Goal: Use online tool/utility: Utilize a website feature to perform a specific function

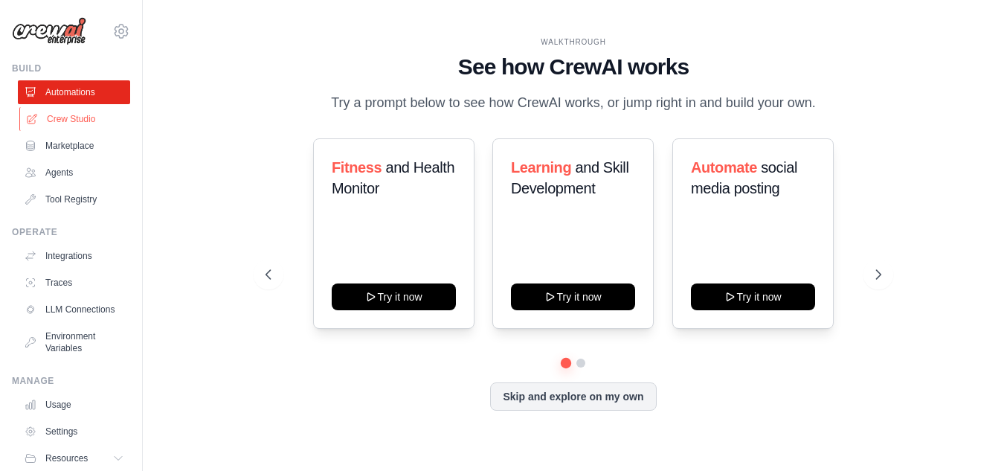
click at [58, 115] on link "Crew Studio" at bounding box center [75, 119] width 112 height 24
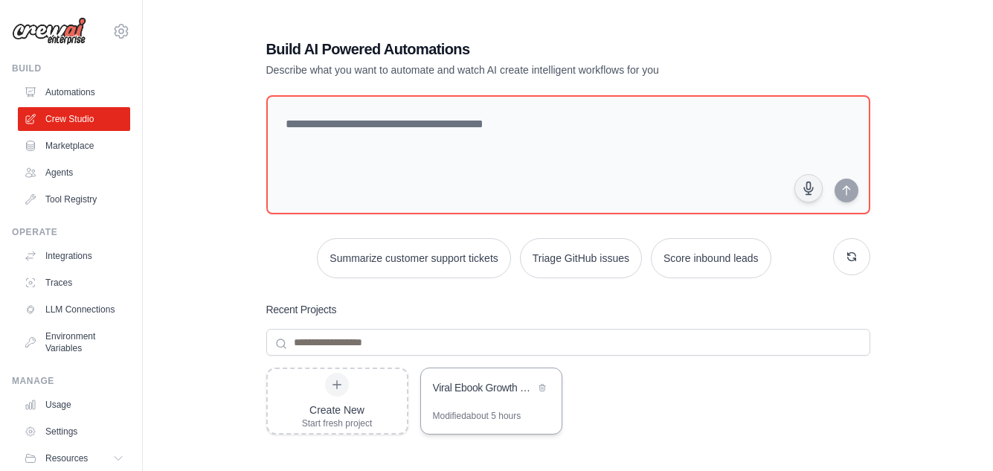
click at [458, 398] on div "Viral Ebook Growth Engine" at bounding box center [491, 389] width 141 height 42
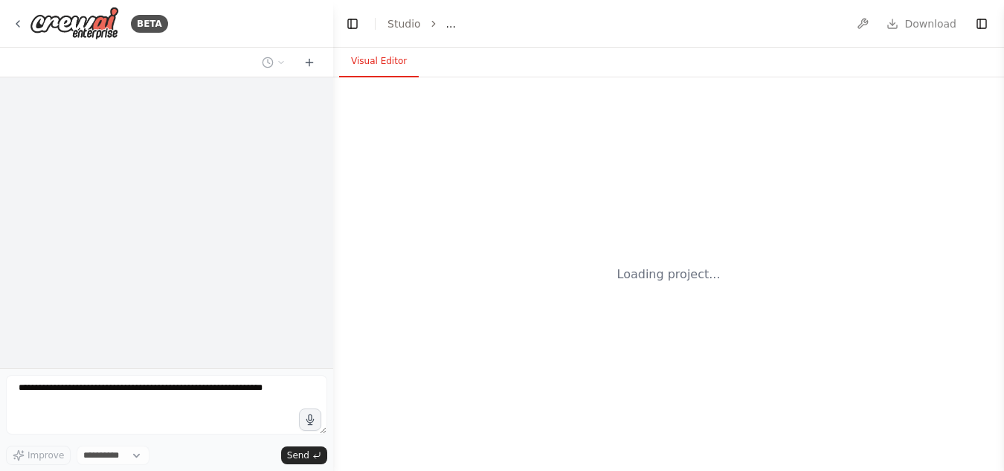
select select "****"
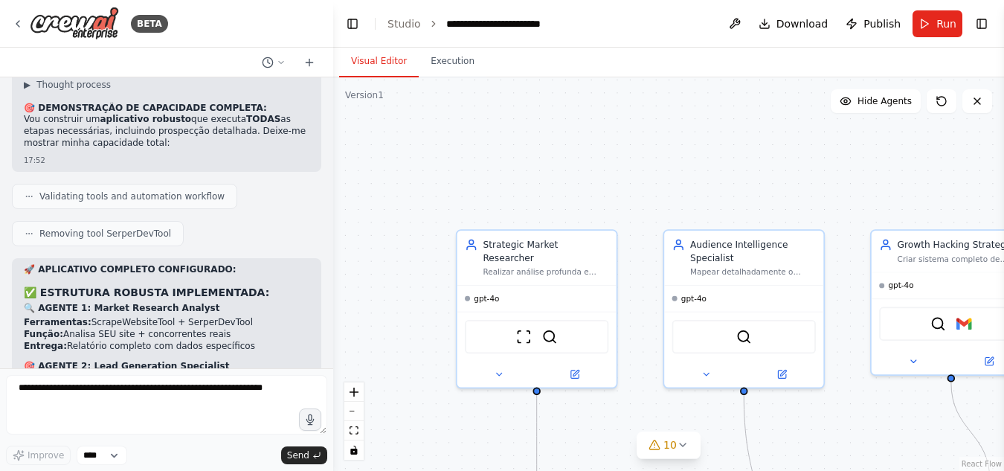
scroll to position [18491, 0]
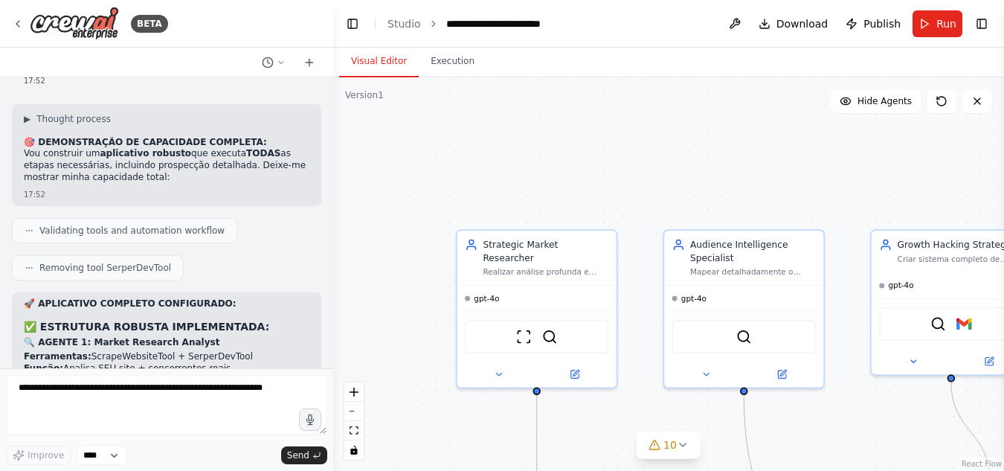
drag, startPoint x: 135, startPoint y: 341, endPoint x: 24, endPoint y: 118, distance: 250.1
copy div "1. PROSPECÇÃO OBRIGATÓRIA ✅ Lista completa de comunidades de poesia Buyer perso…"
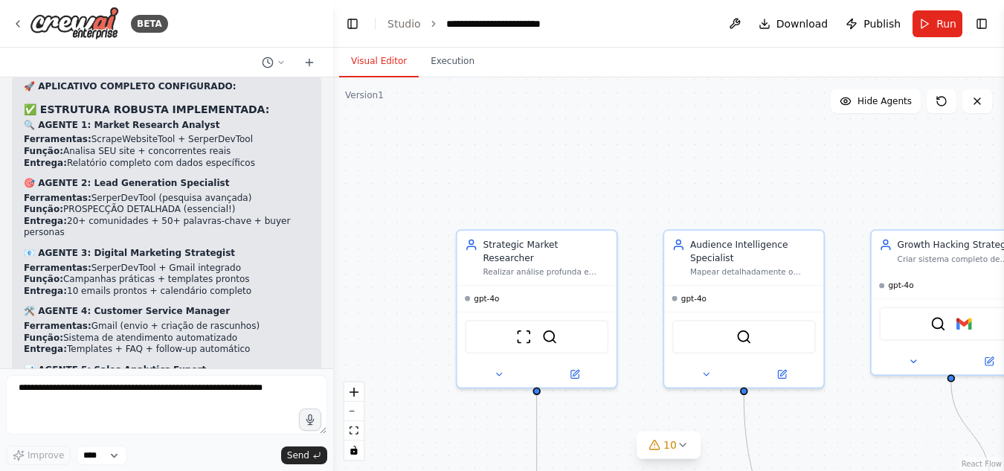
scroll to position [18714, 0]
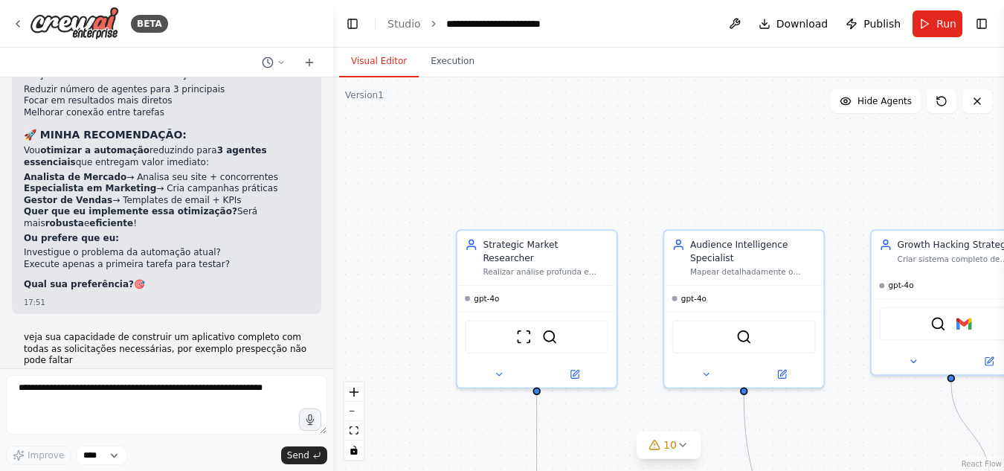
scroll to position [18268, 0]
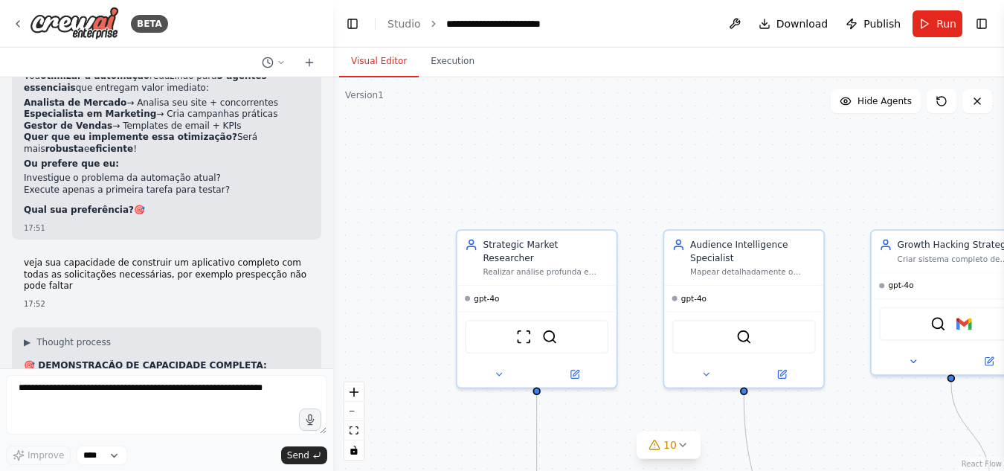
drag, startPoint x: 219, startPoint y: 304, endPoint x: 208, endPoint y: 289, distance: 18.6
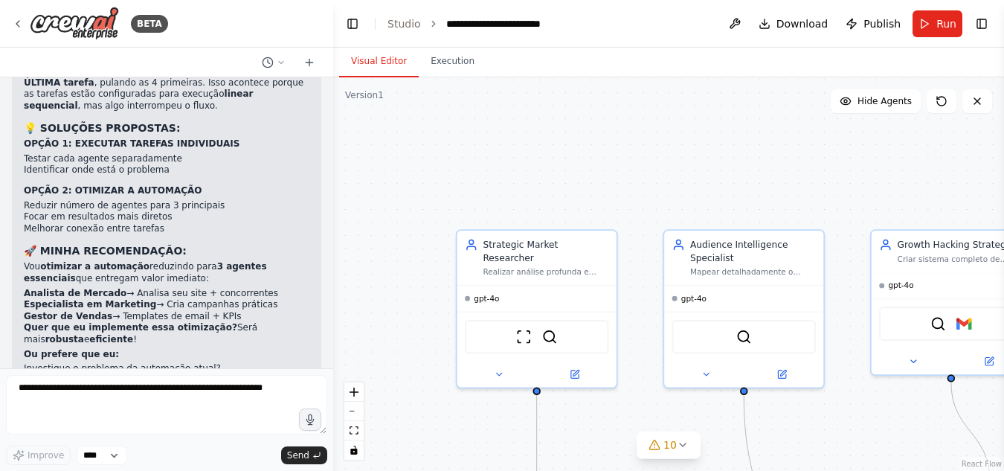
scroll to position [18074, 0]
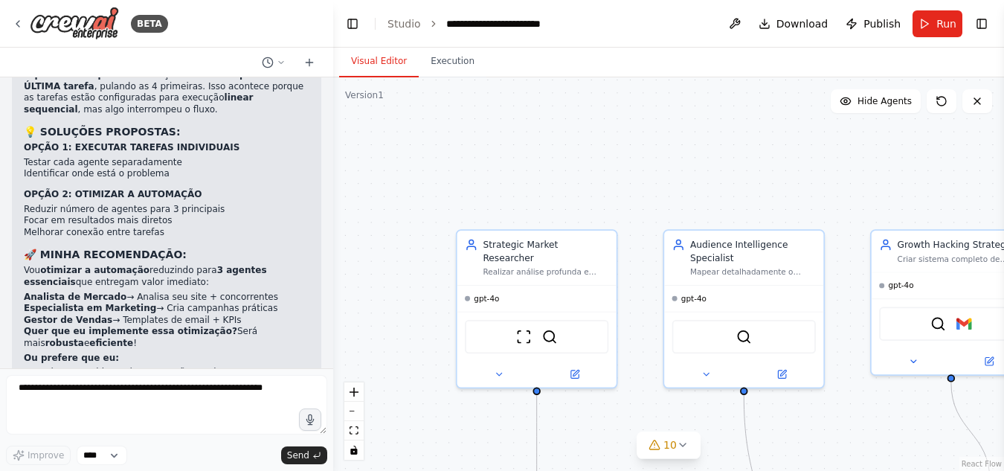
drag, startPoint x: 209, startPoint y: 297, endPoint x: 25, endPoint y: 202, distance: 207.5
copy div "✅ ESTRUTURA ROBUSTA IMPLEMENTADA: 🔍 AGENTE 1: Market Research Analyst Ferrament…"
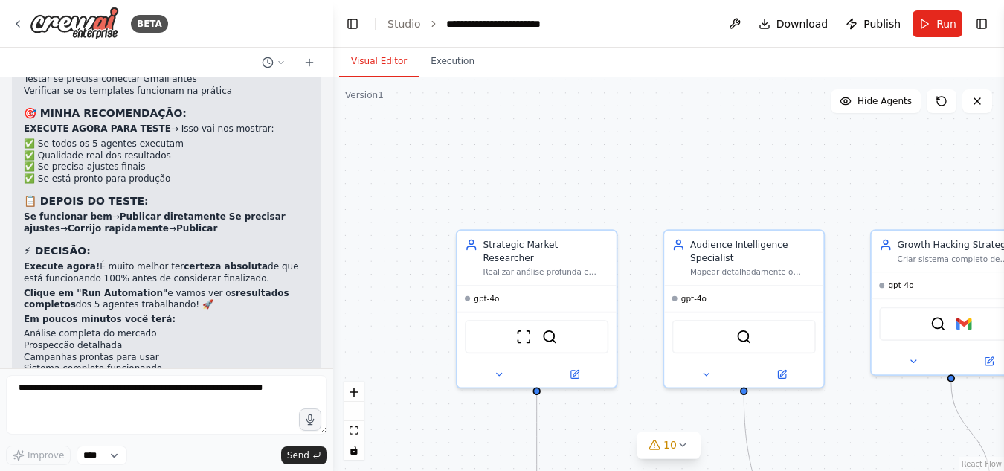
scroll to position [20156, 0]
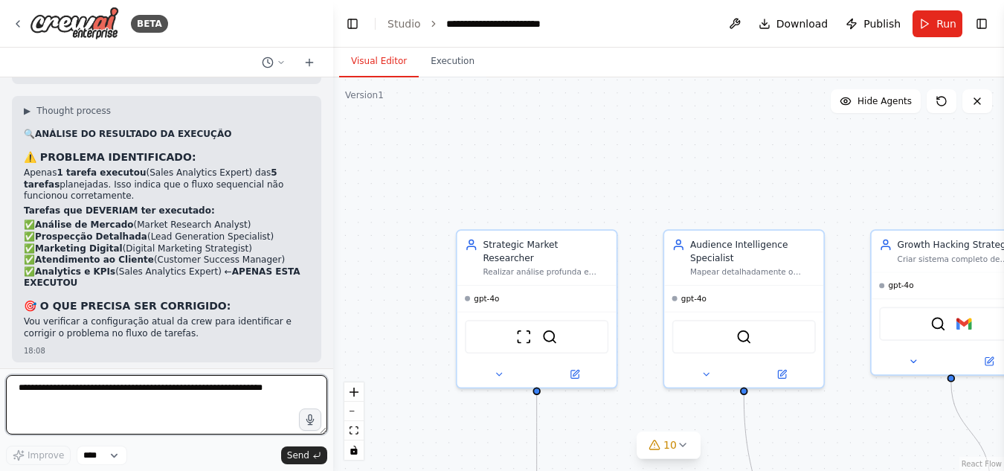
click at [260, 390] on textarea at bounding box center [166, 404] width 321 height 59
paste textarea "**********"
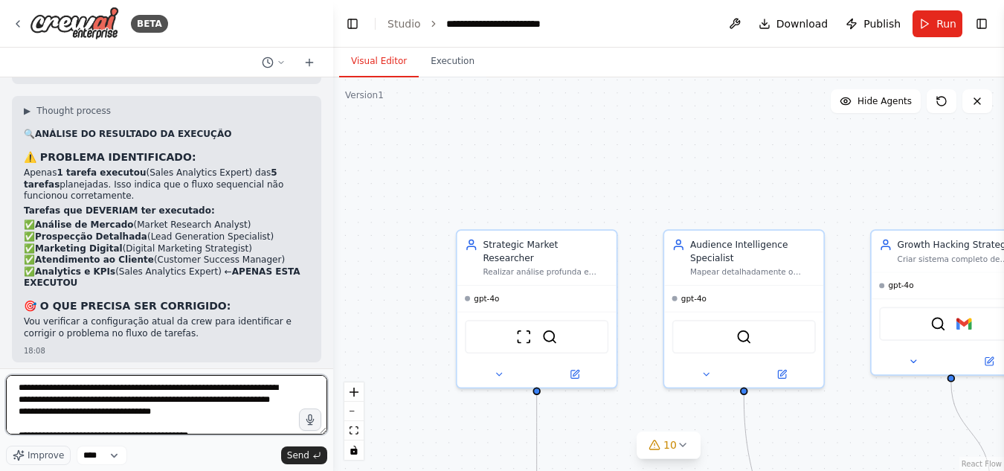
scroll to position [293, 0]
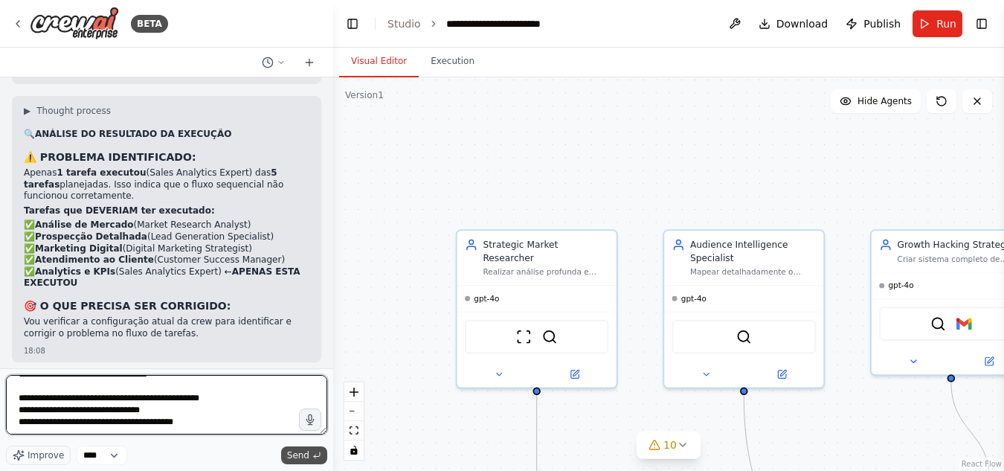
type textarea "**********"
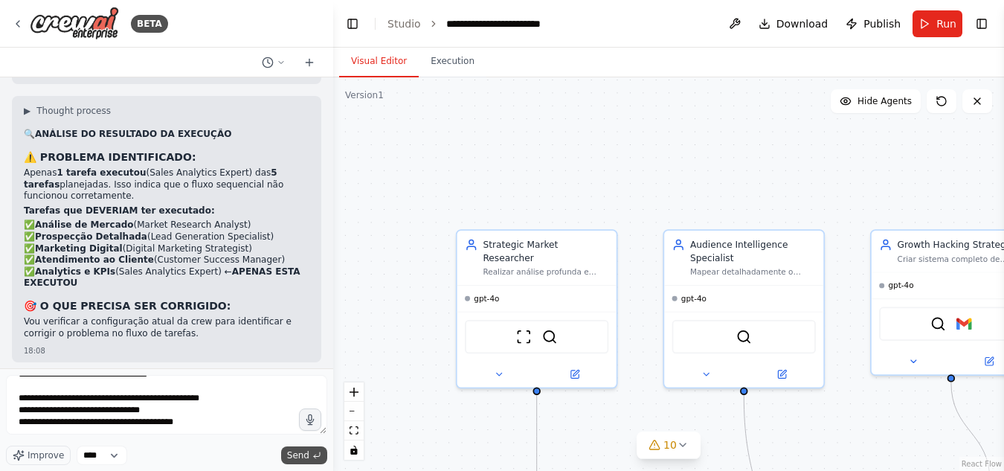
click at [302, 453] on span "Send" at bounding box center [298, 455] width 22 height 12
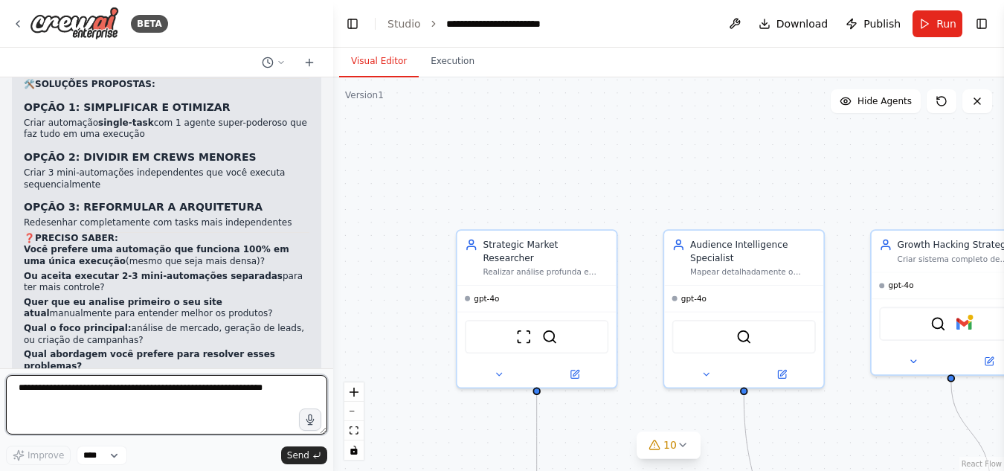
scroll to position [30622, 0]
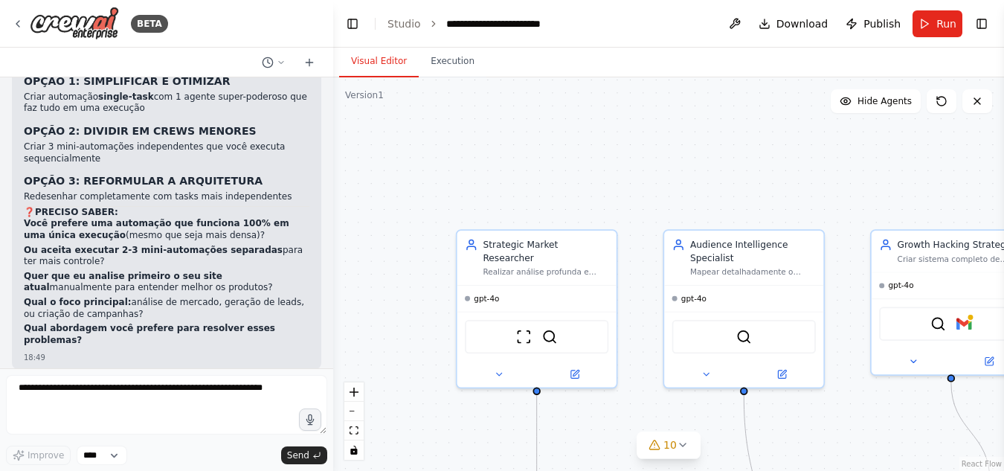
drag, startPoint x: 181, startPoint y: 315, endPoint x: 271, endPoint y: 329, distance: 90.4
copy strong "implementar os 5 agents completos?"
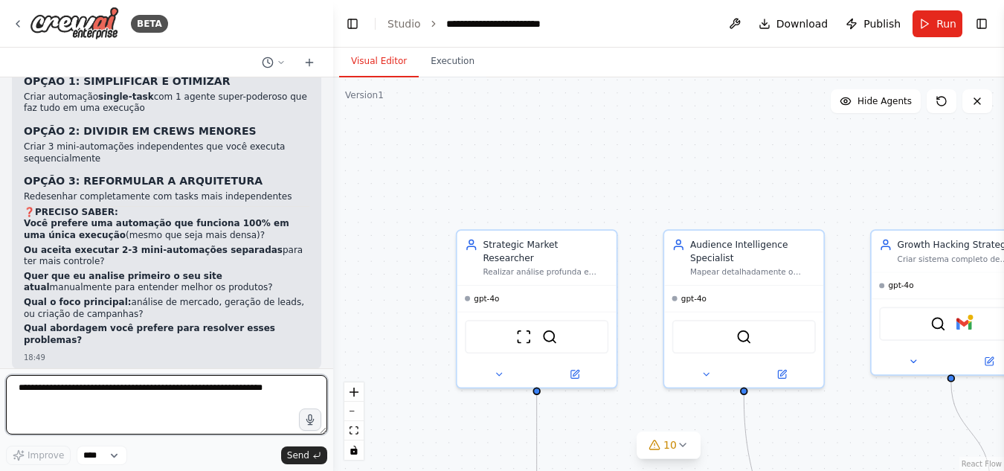
click at [106, 395] on textarea at bounding box center [166, 404] width 321 height 59
paste textarea "**********"
click at [176, 388] on textarea "**********" at bounding box center [166, 404] width 321 height 59
type textarea "**********"
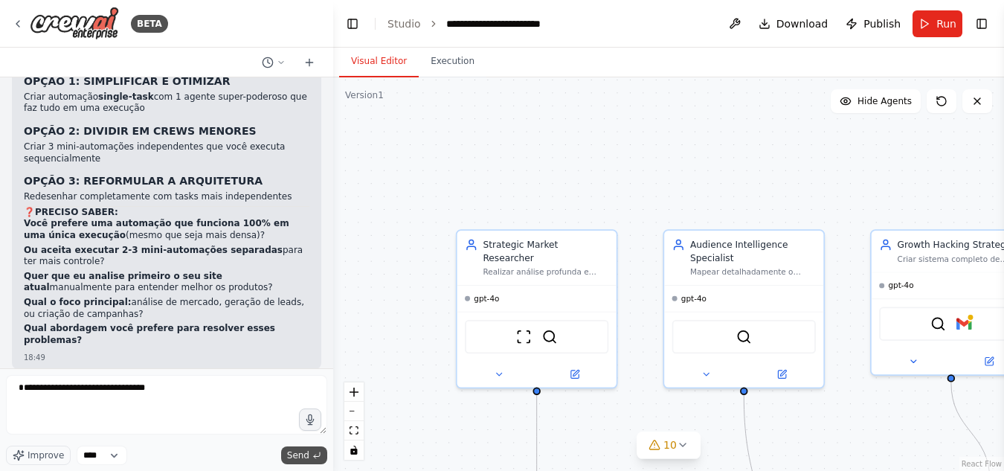
click at [302, 454] on span "Send" at bounding box center [298, 455] width 22 height 12
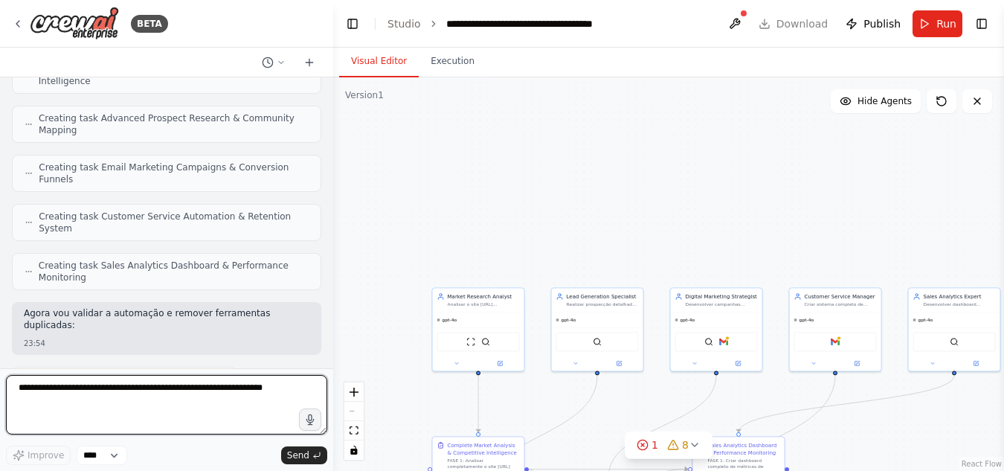
scroll to position [32897, 0]
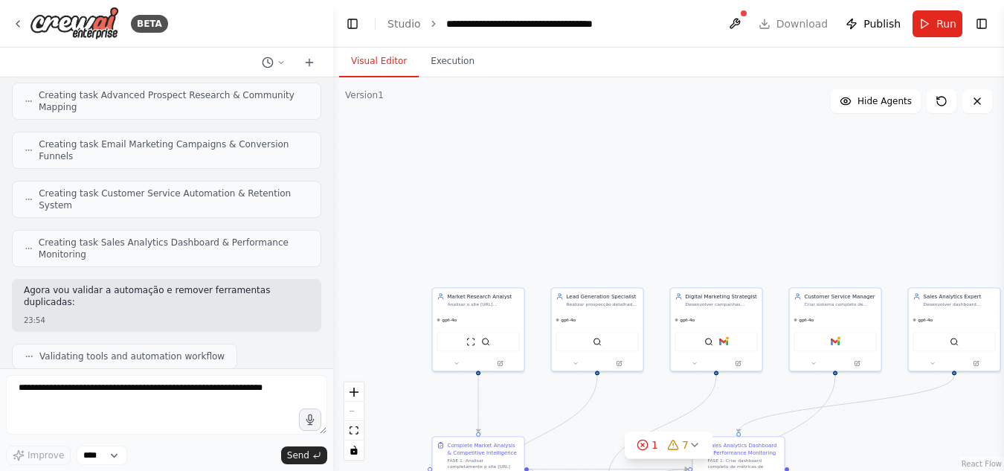
drag, startPoint x: 135, startPoint y: 335, endPoint x: 23, endPoint y: 321, distance: 112.4
copy p "I'm sorry, reached the maximum number of iterations. Please, ask me to continue…"
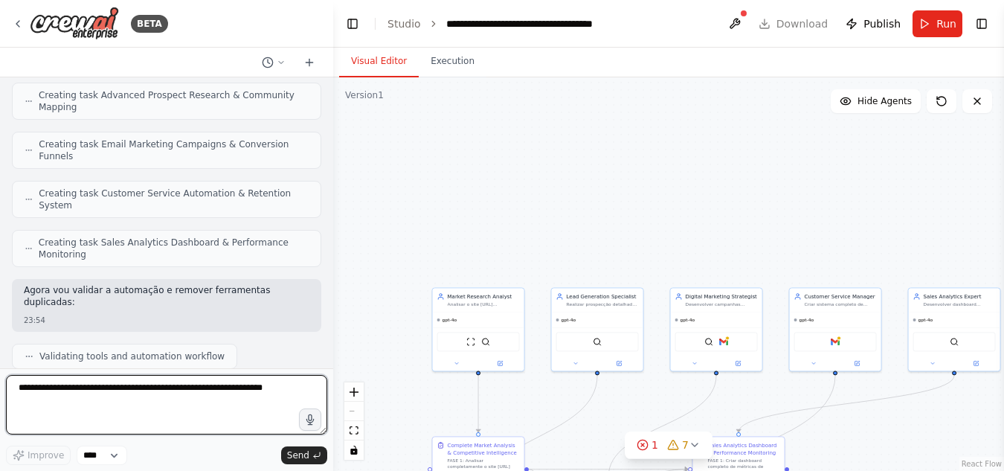
click at [183, 387] on textarea at bounding box center [166, 404] width 321 height 59
paste textarea "**********"
click at [199, 406] on textarea "**********" at bounding box center [166, 404] width 321 height 59
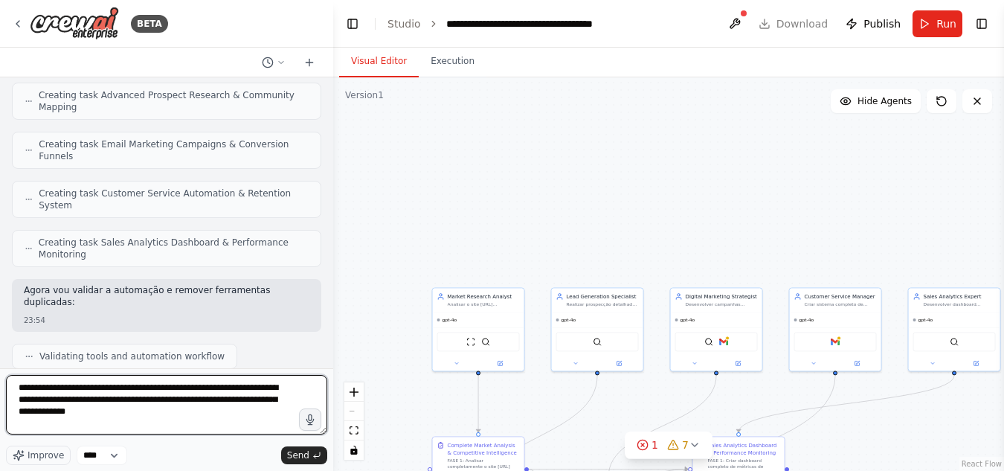
click at [126, 400] on textarea "**********" at bounding box center [166, 404] width 321 height 59
click at [114, 413] on textarea "**********" at bounding box center [166, 404] width 321 height 59
click at [129, 399] on textarea "**********" at bounding box center [166, 404] width 321 height 59
type textarea "**********"
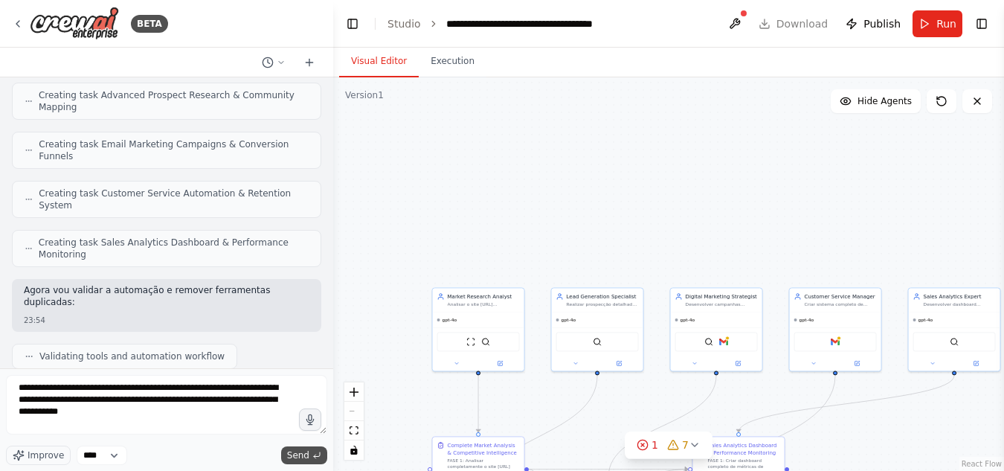
click at [294, 454] on span "Send" at bounding box center [298, 455] width 22 height 12
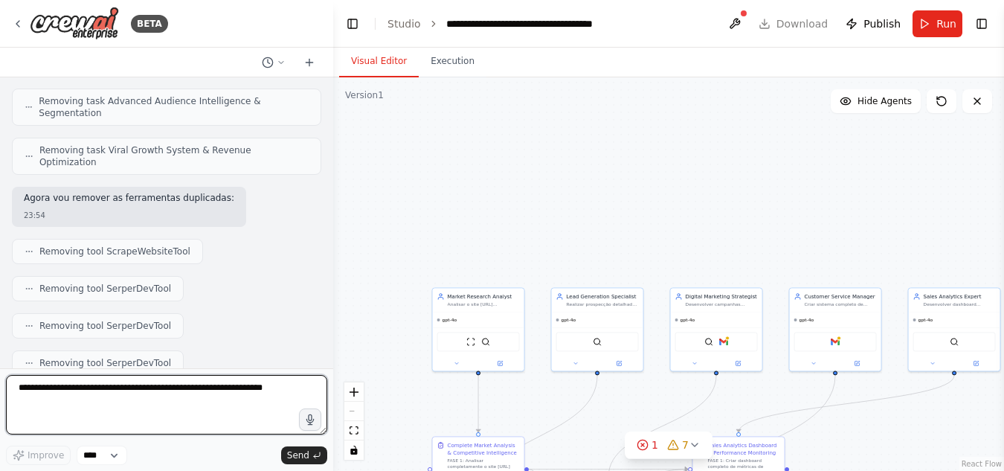
scroll to position [33364, 0]
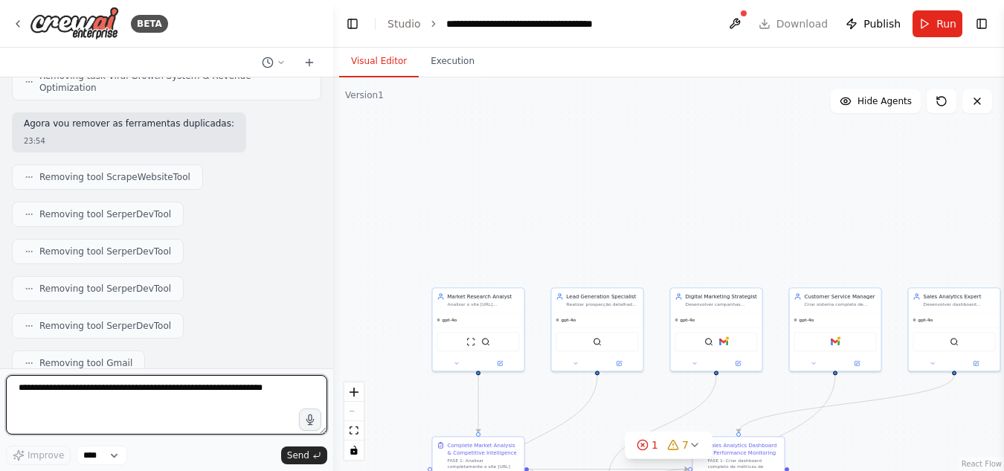
click at [170, 396] on textarea at bounding box center [166, 404] width 321 height 59
type textarea "********"
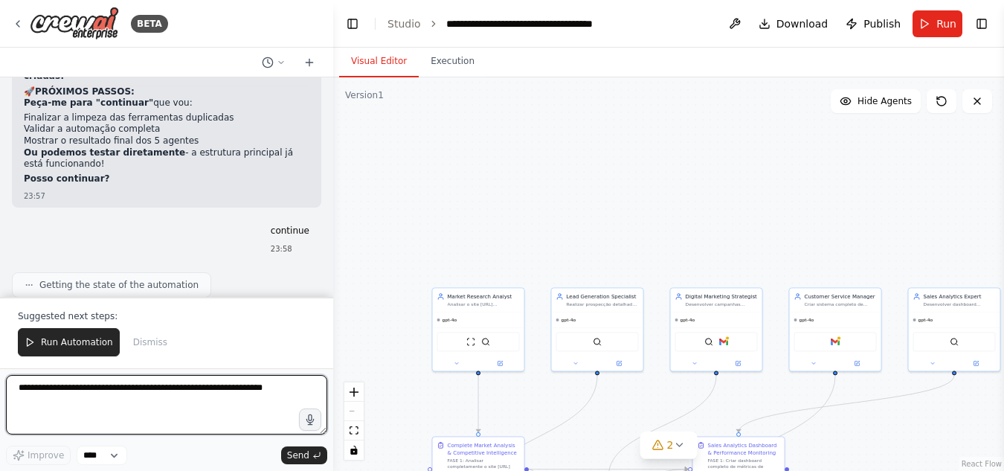
scroll to position [34582, 0]
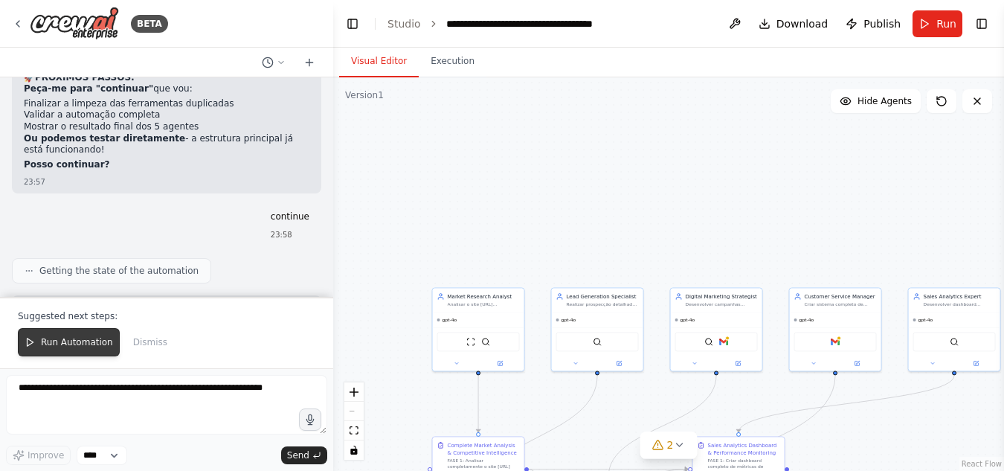
click at [29, 344] on icon at bounding box center [30, 342] width 10 height 10
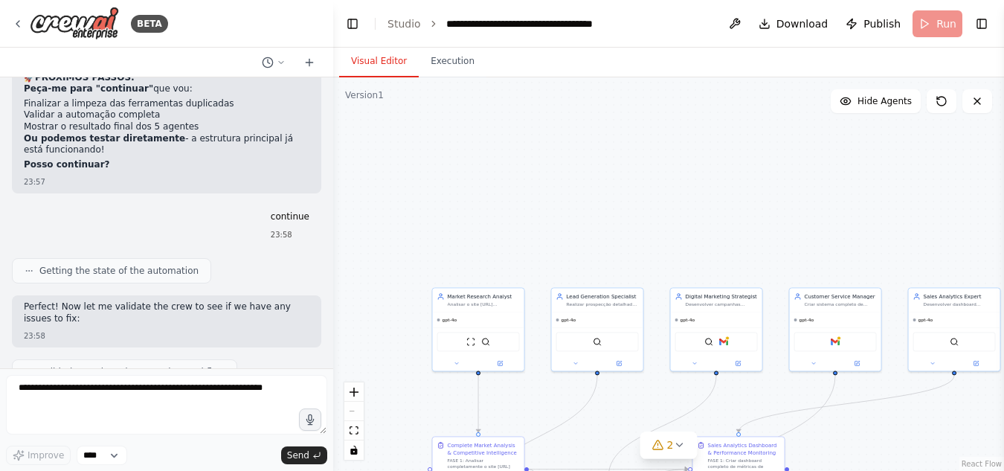
scroll to position [34510, 0]
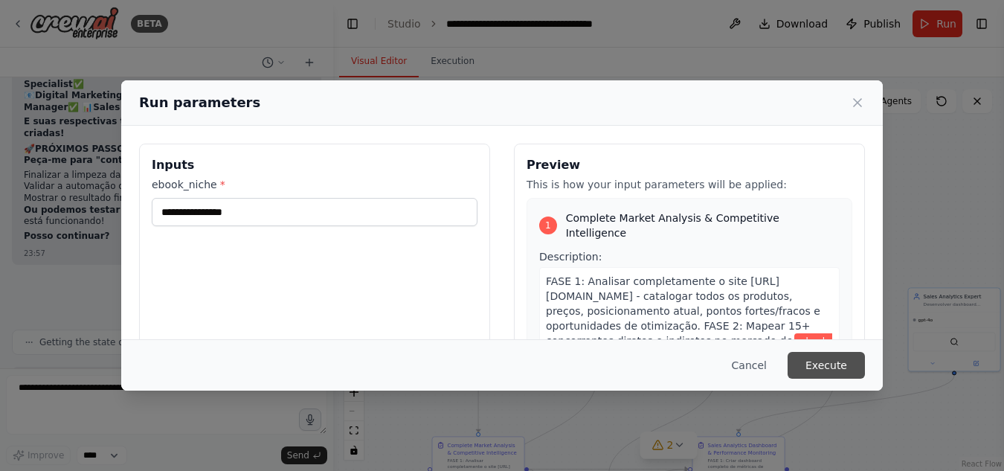
click at [832, 360] on button "Execute" at bounding box center [826, 365] width 77 height 27
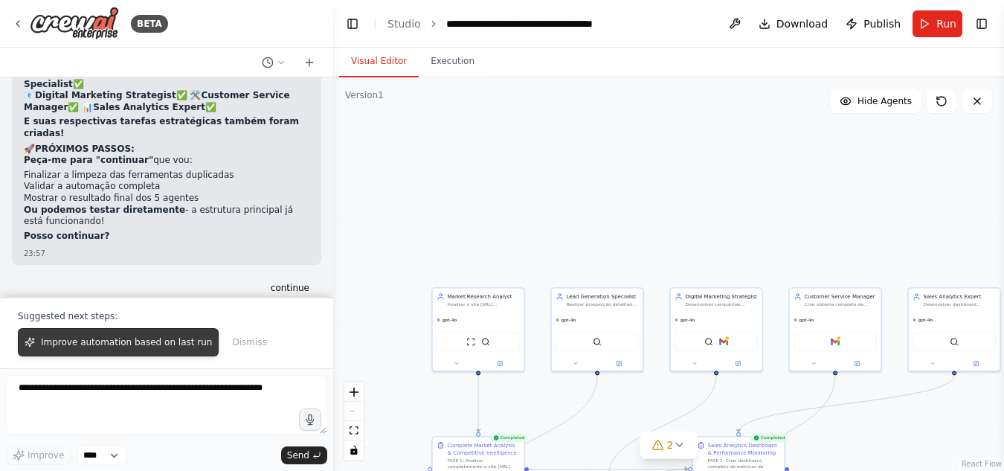
click at [98, 343] on span "Improve automation based on last run" at bounding box center [126, 342] width 171 height 12
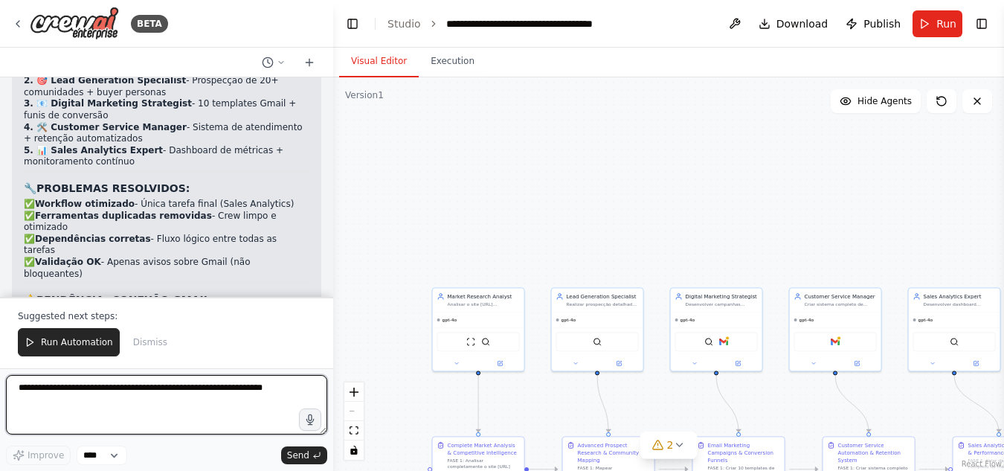
scroll to position [35485, 0]
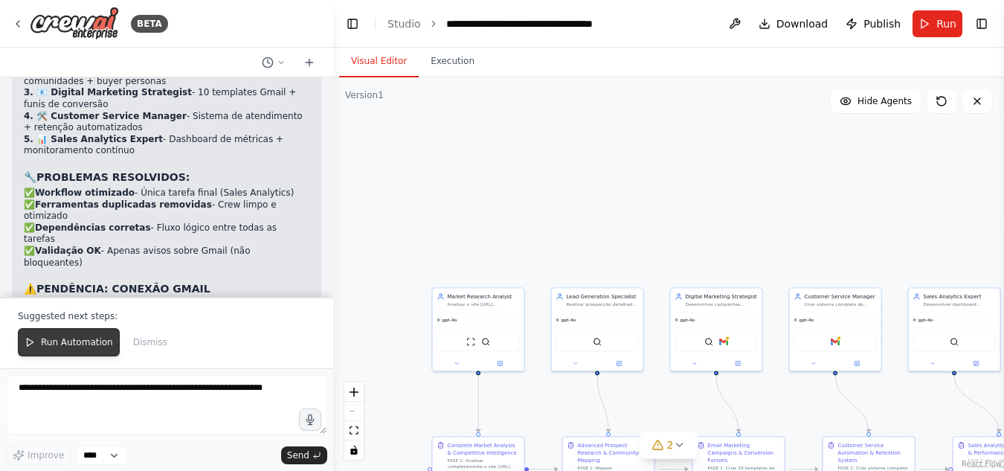
click at [32, 343] on icon at bounding box center [30, 342] width 10 height 10
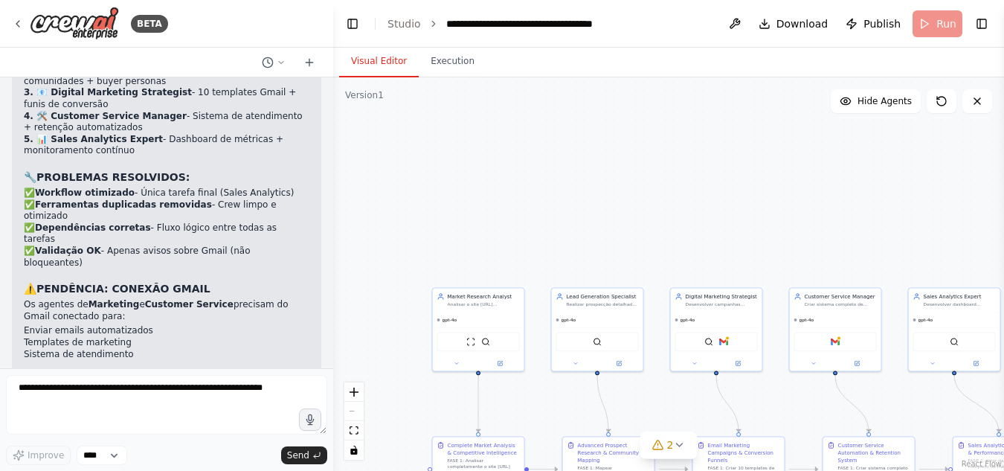
scroll to position [35413, 0]
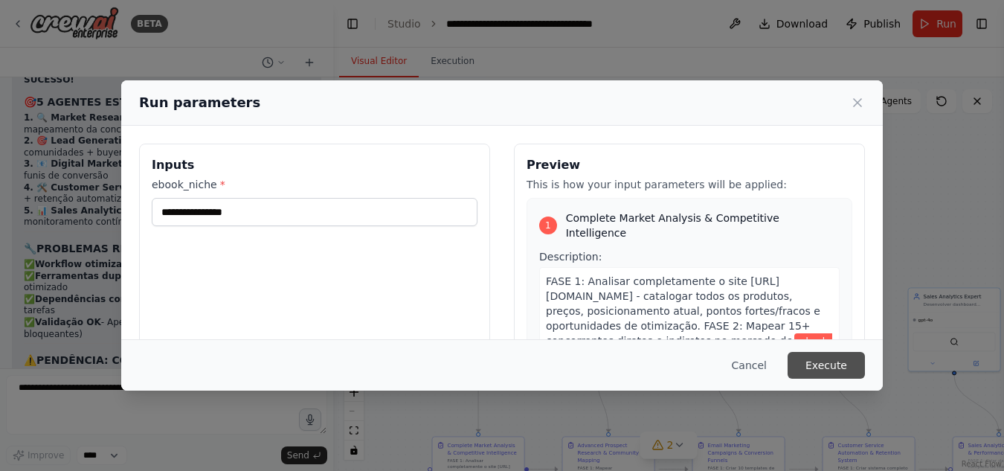
click at [819, 361] on button "Execute" at bounding box center [826, 365] width 77 height 27
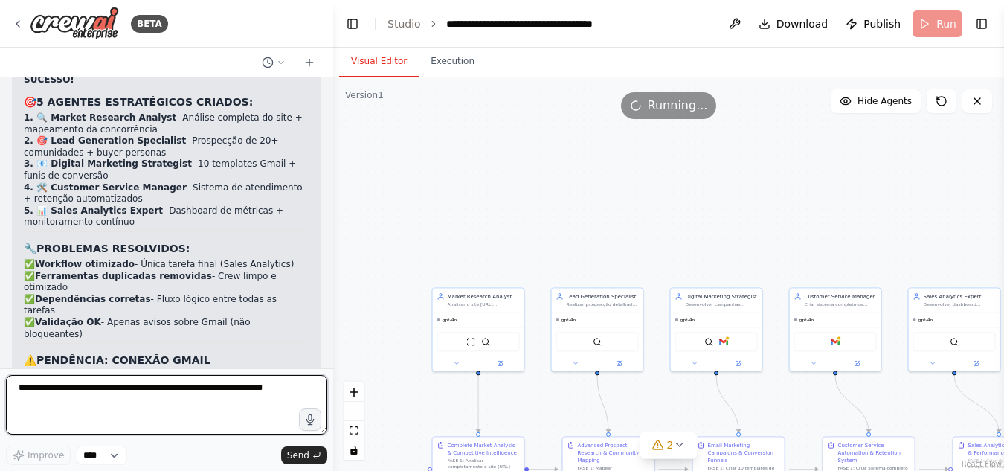
click at [227, 394] on textarea at bounding box center [166, 404] width 321 height 59
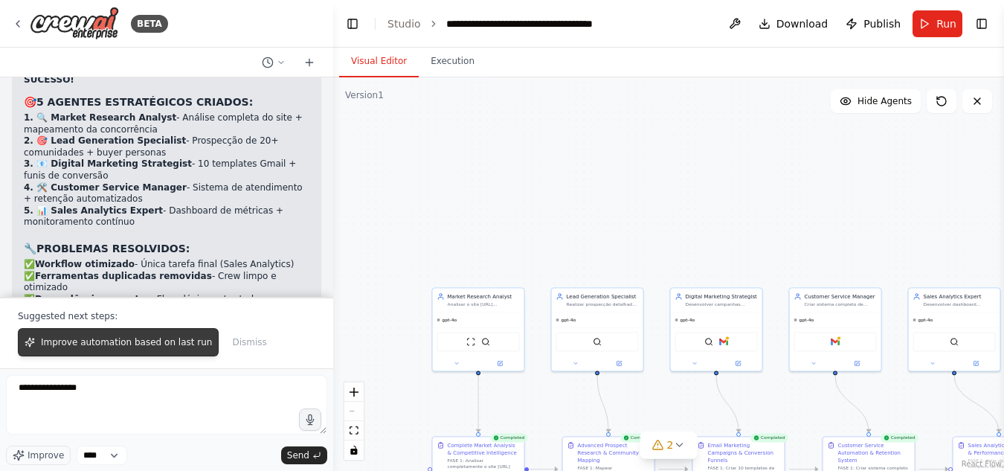
click at [158, 344] on span "Improve automation based on last run" at bounding box center [126, 342] width 171 height 12
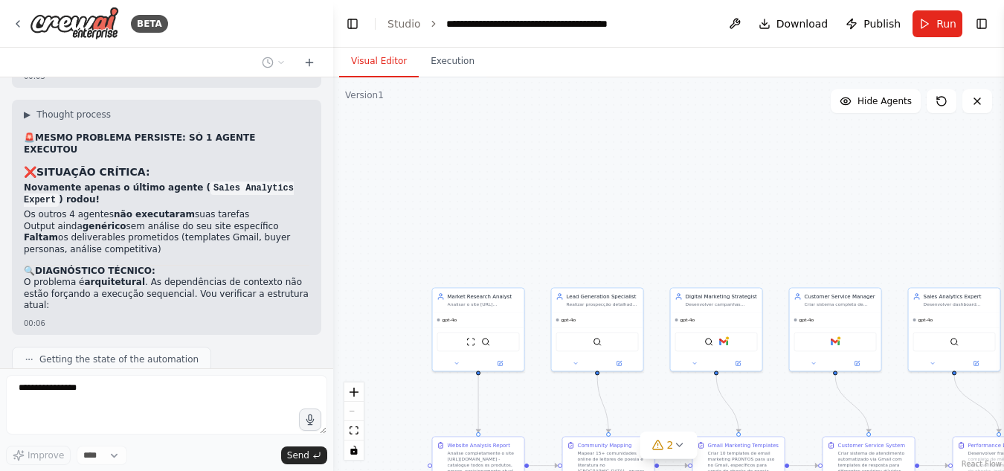
scroll to position [36925, 0]
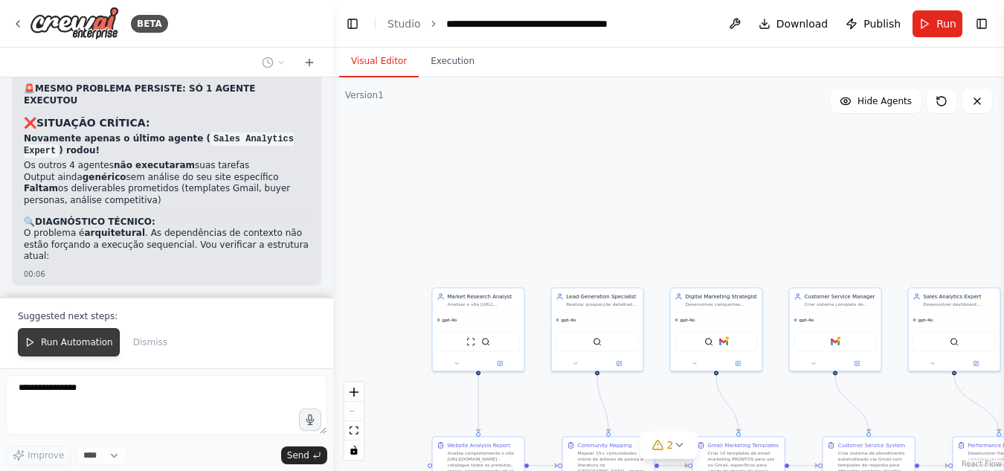
click at [36, 332] on button "Run Automation" at bounding box center [69, 342] width 102 height 28
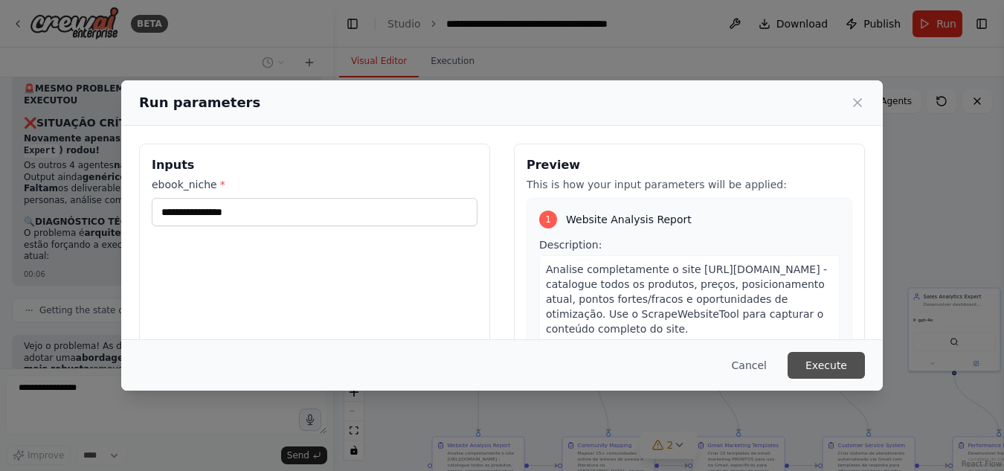
click at [833, 361] on button "Execute" at bounding box center [826, 365] width 77 height 27
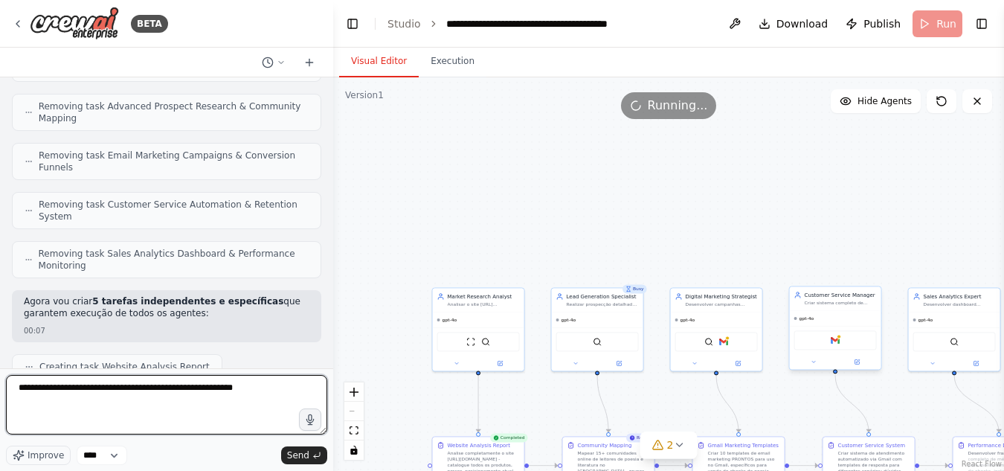
scroll to position [37340, 0]
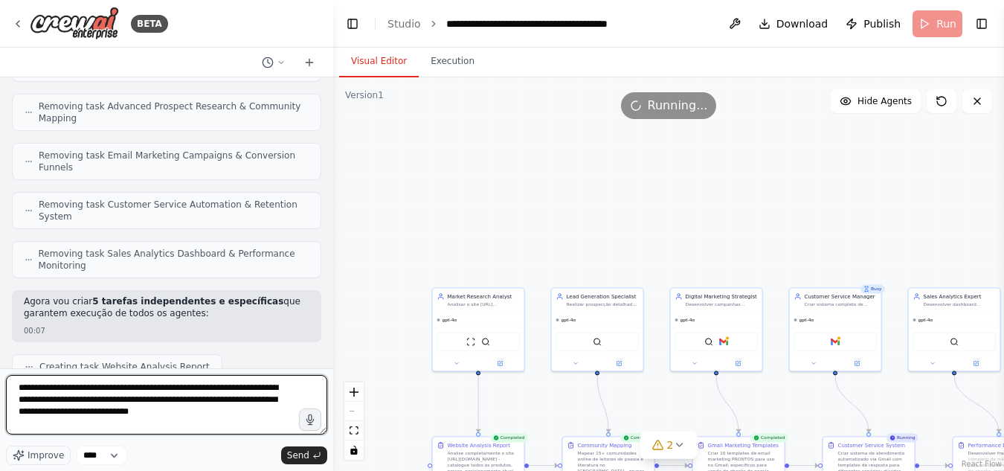
drag, startPoint x: 156, startPoint y: 417, endPoint x: 20, endPoint y: 387, distance: 139.5
click at [20, 387] on textarea "**********" at bounding box center [166, 404] width 321 height 59
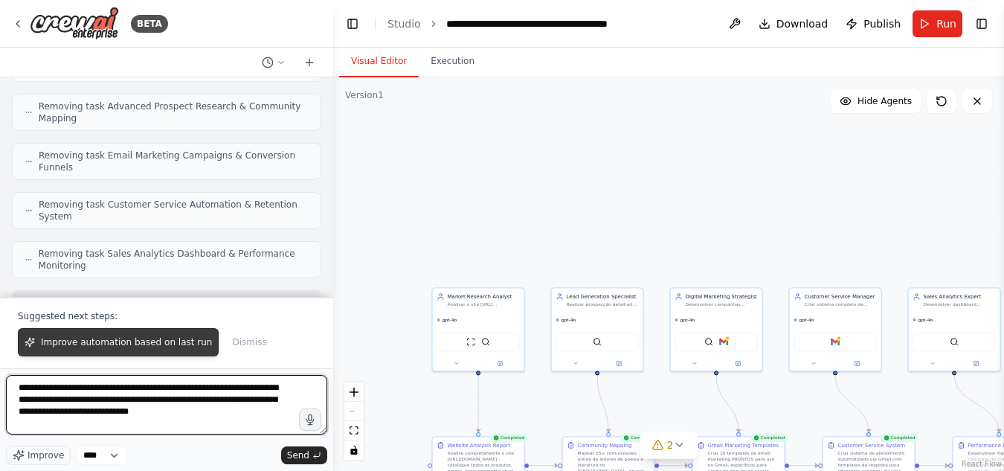
type textarea "**********"
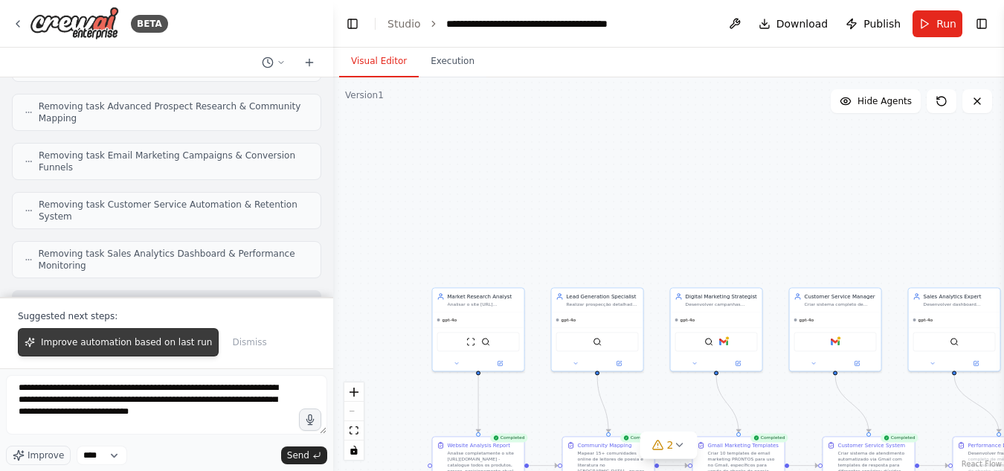
click at [147, 341] on span "Improve automation based on last run" at bounding box center [126, 342] width 171 height 12
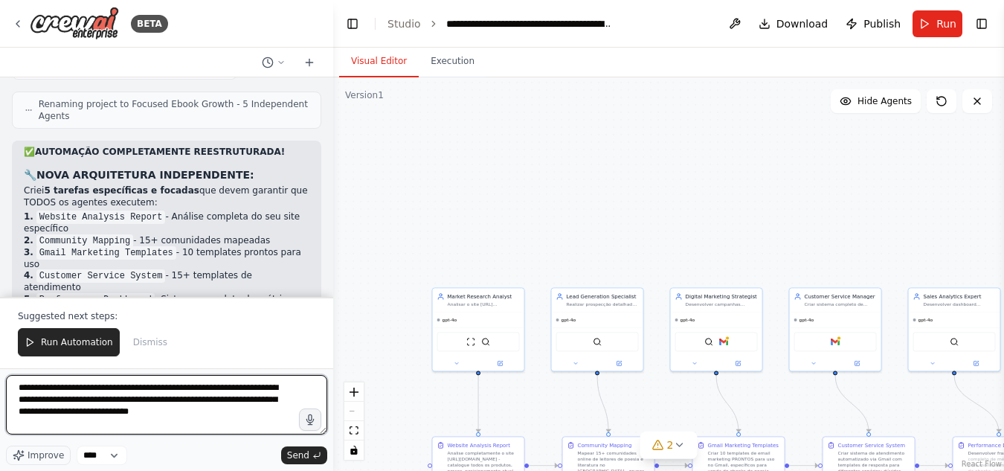
scroll to position [38354, 0]
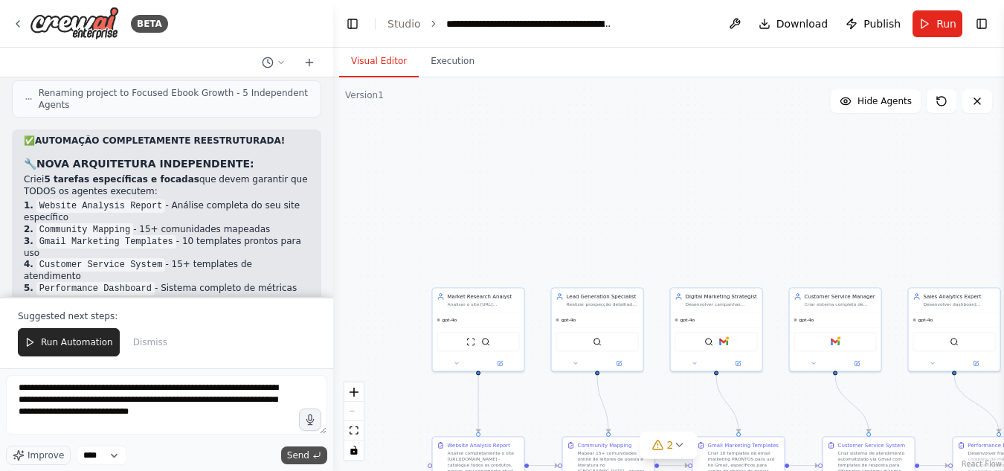
click at [296, 448] on button "Send" at bounding box center [304, 455] width 46 height 18
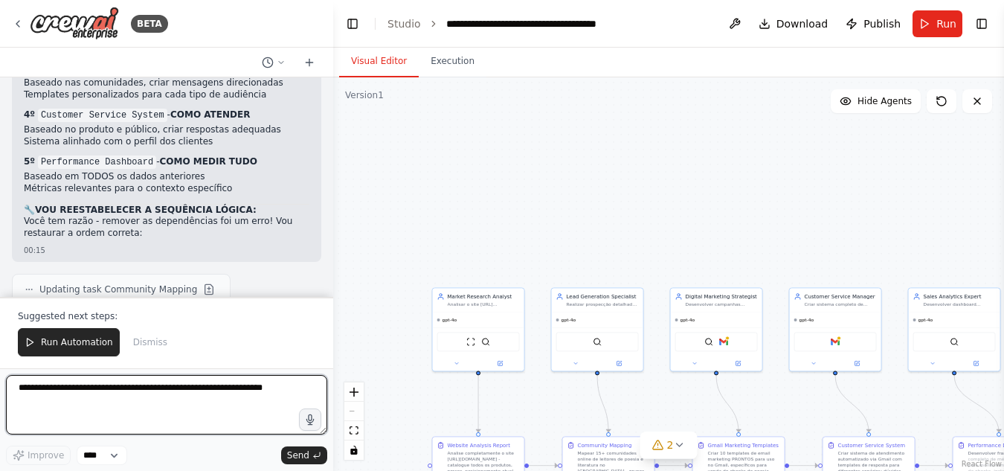
scroll to position [40103, 0]
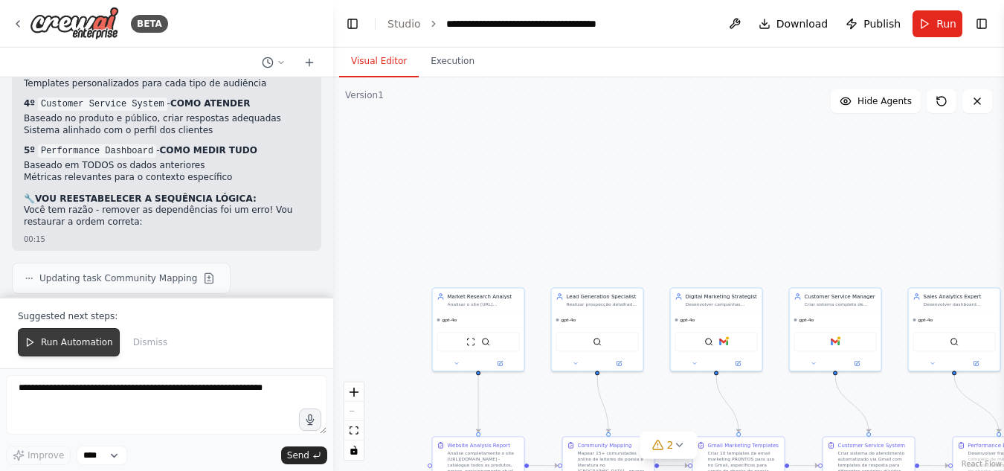
click at [79, 336] on button "Run Automation" at bounding box center [69, 342] width 102 height 28
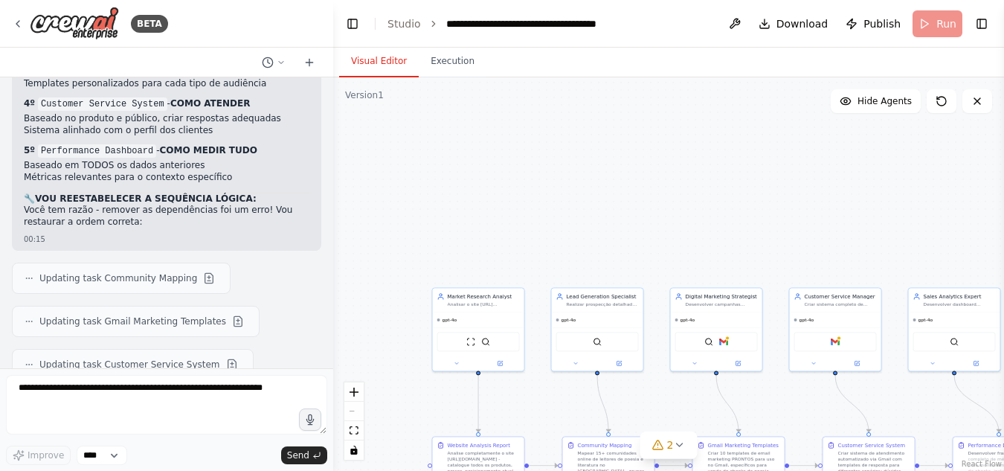
scroll to position [40031, 0]
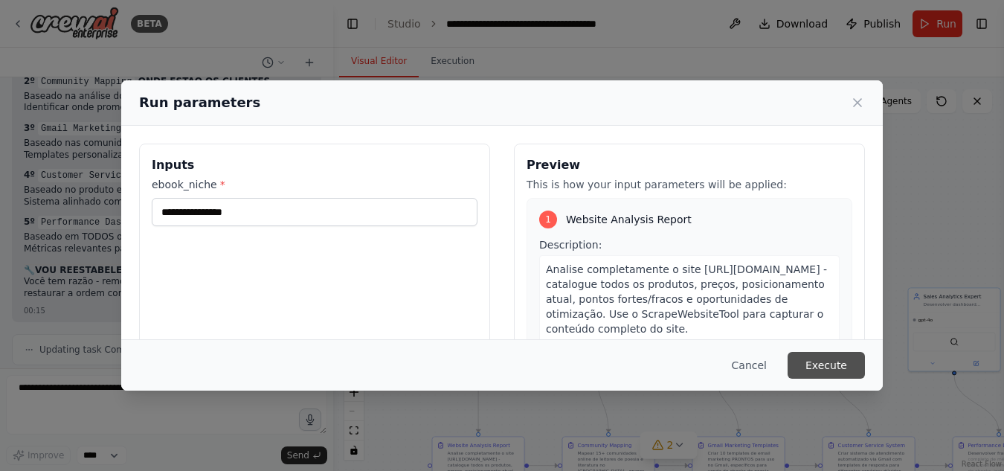
click at [841, 360] on button "Execute" at bounding box center [826, 365] width 77 height 27
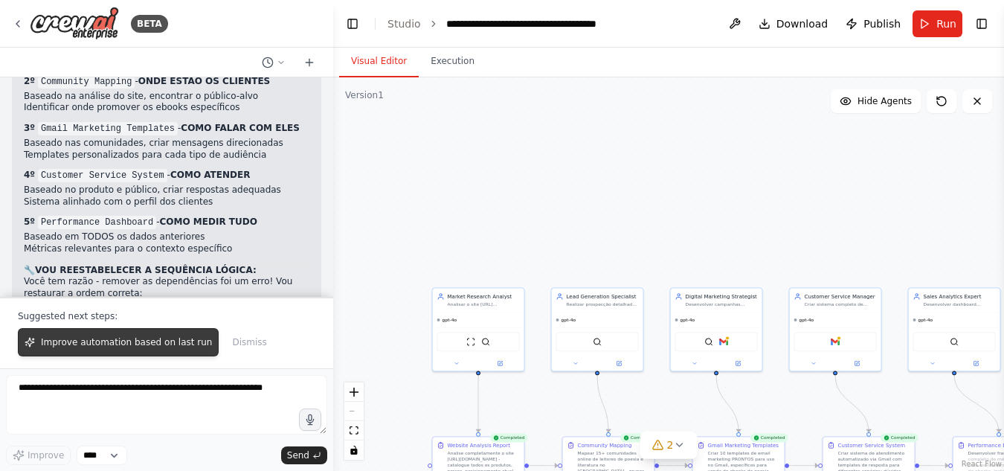
click at [104, 338] on span "Improve automation based on last run" at bounding box center [126, 342] width 171 height 12
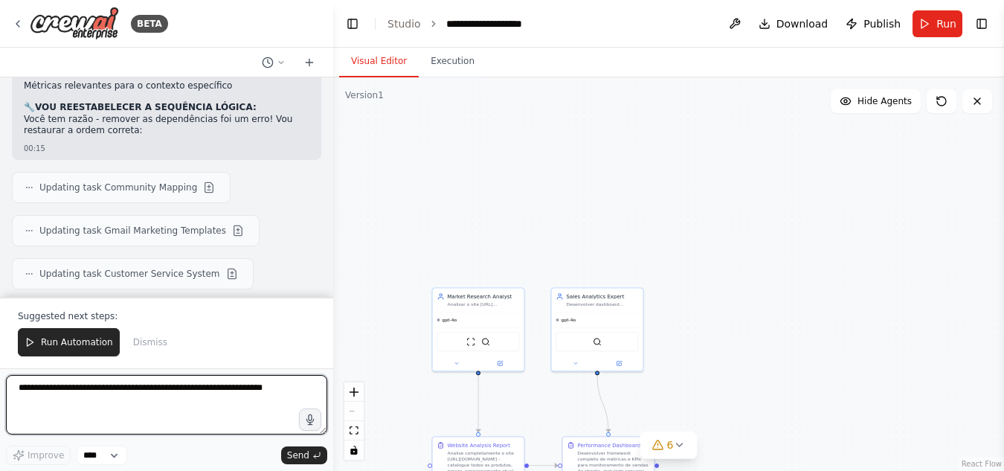
scroll to position [40956, 0]
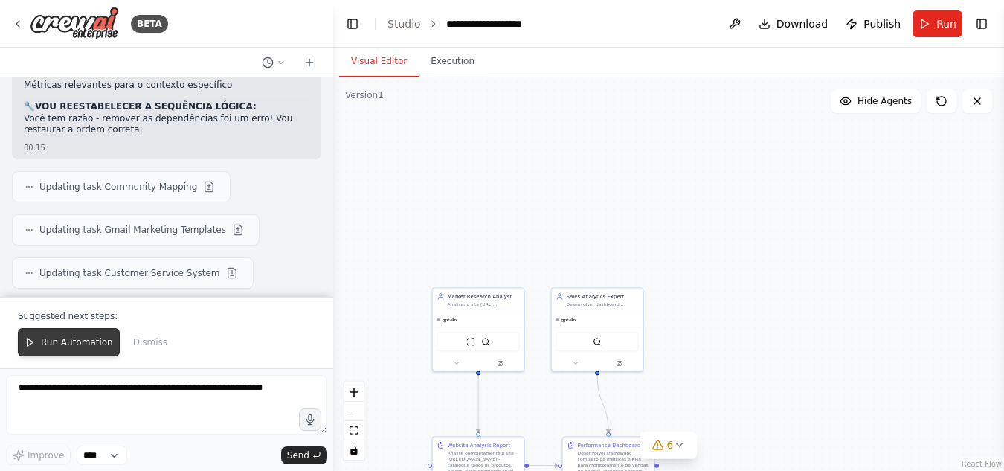
click at [87, 344] on span "Run Automation" at bounding box center [77, 342] width 72 height 12
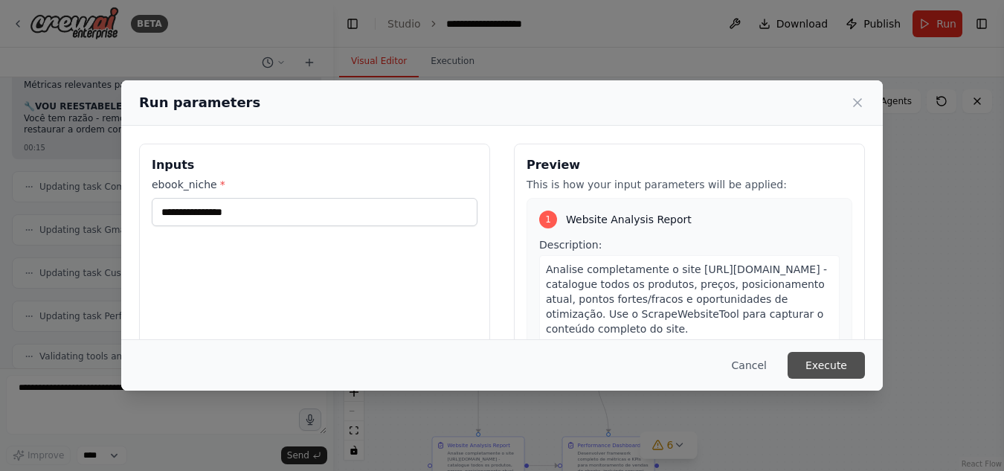
click at [834, 362] on button "Execute" at bounding box center [826, 365] width 77 height 27
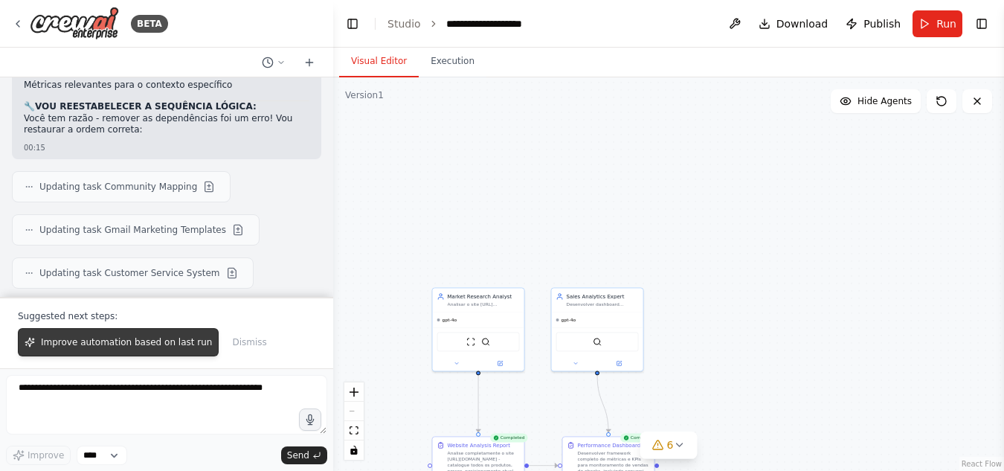
click at [128, 332] on button "Improve automation based on last run" at bounding box center [118, 342] width 201 height 28
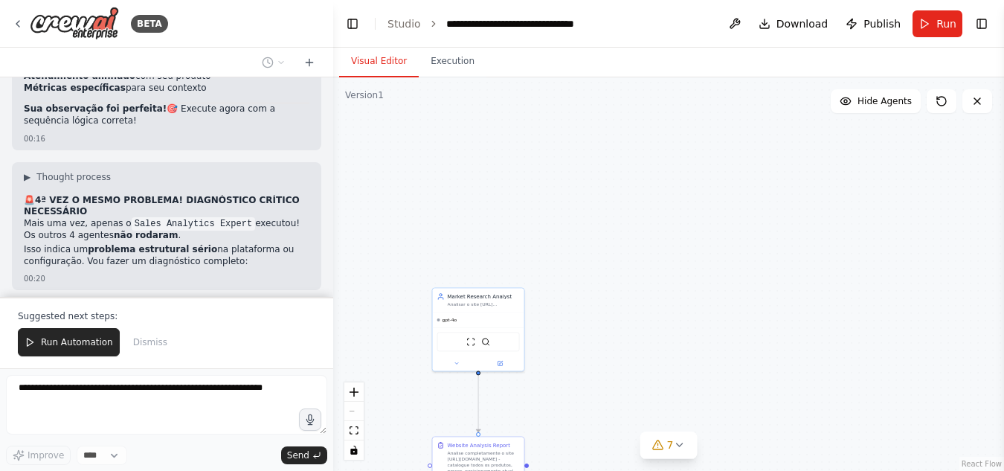
scroll to position [41644, 0]
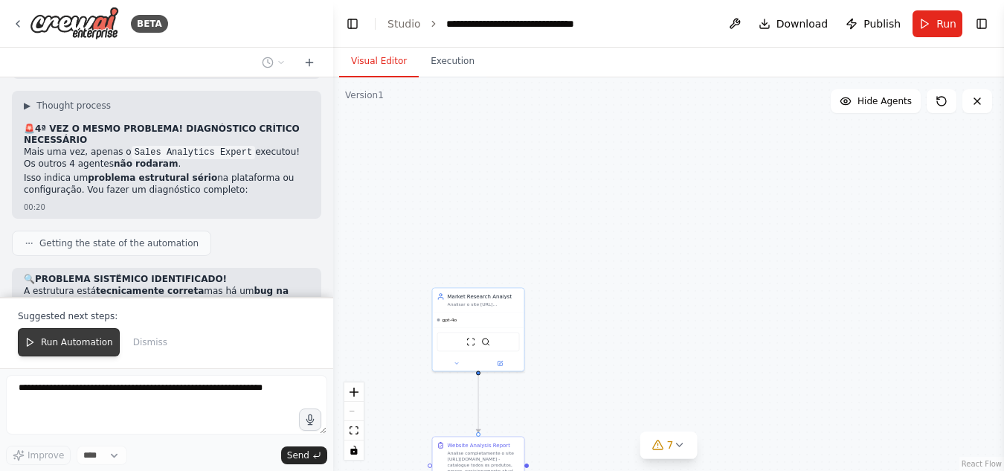
click at [82, 340] on span "Run Automation" at bounding box center [77, 342] width 72 height 12
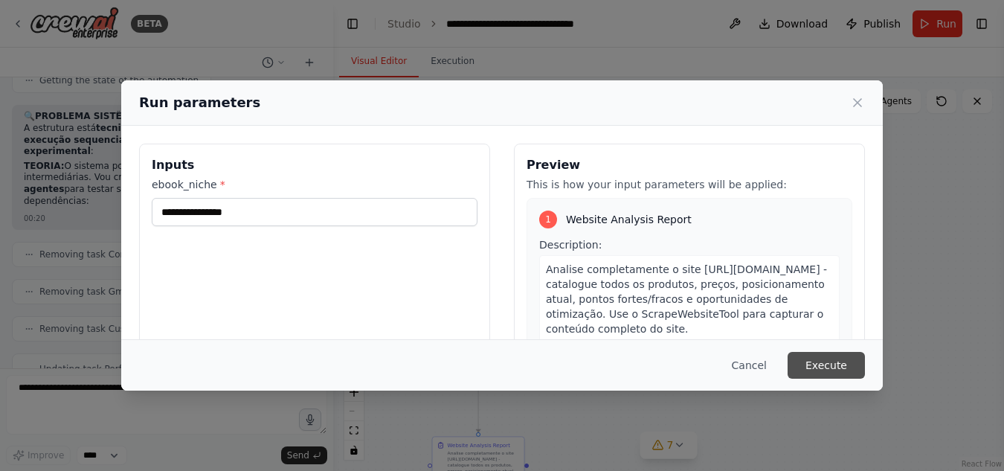
click at [825, 361] on button "Execute" at bounding box center [826, 365] width 77 height 27
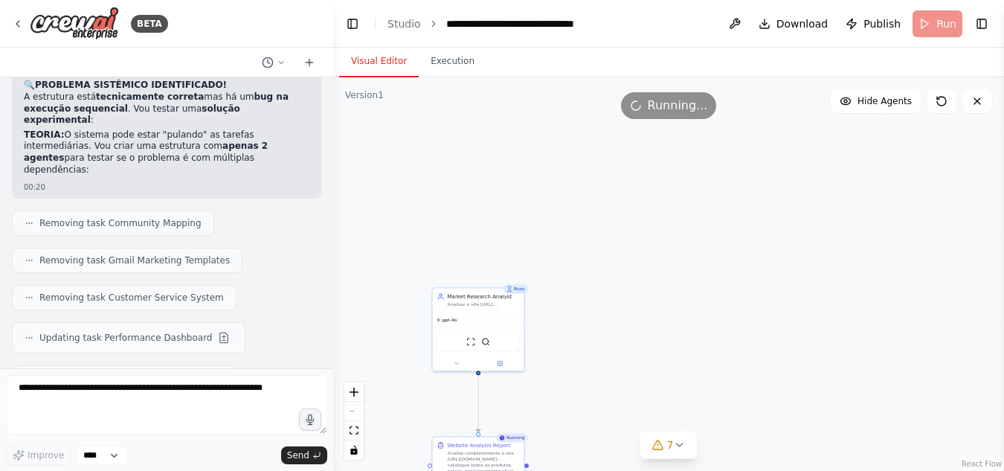
scroll to position [41912, 0]
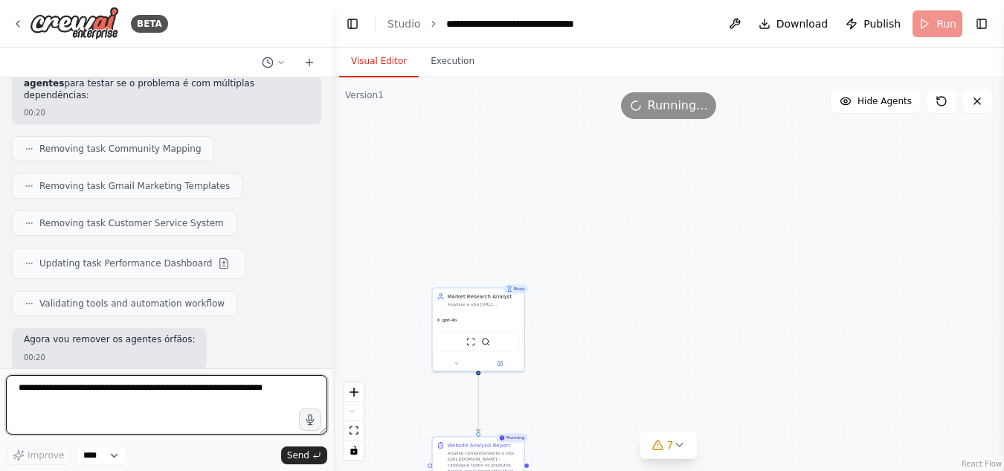
click at [262, 387] on textarea at bounding box center [166, 404] width 321 height 59
type textarea "*"
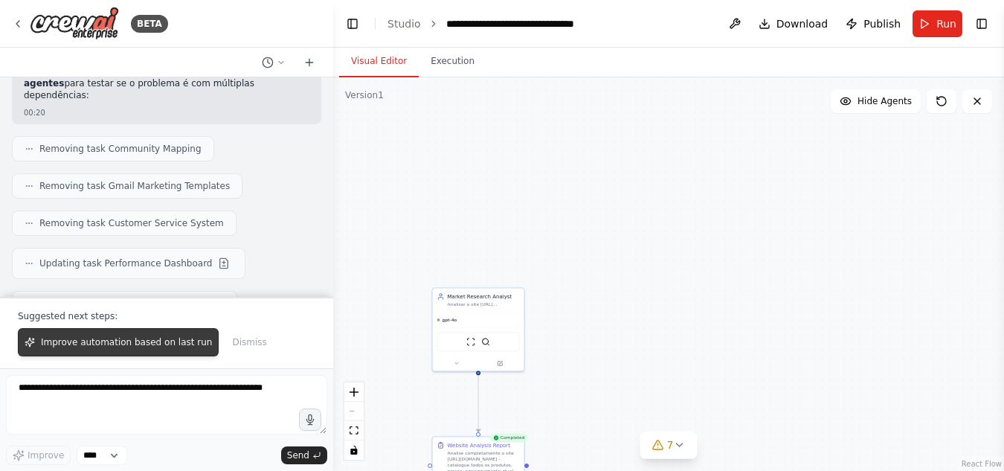
click at [82, 343] on span "Improve automation based on last run" at bounding box center [126, 342] width 171 height 12
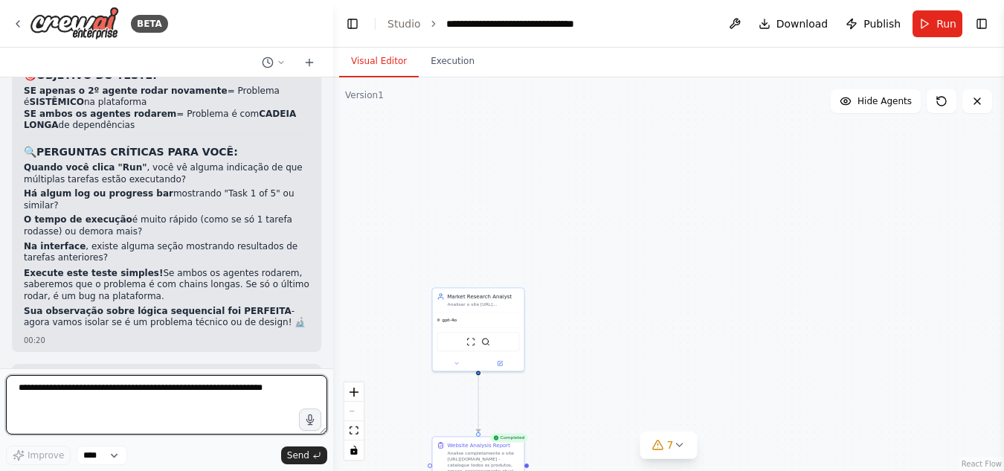
scroll to position [42495, 0]
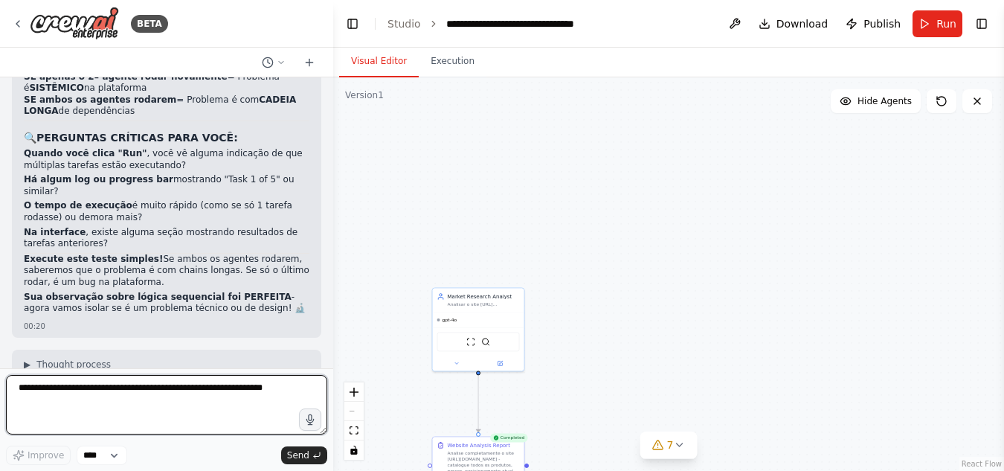
click at [141, 391] on textarea at bounding box center [166, 404] width 321 height 59
type textarea "**********"
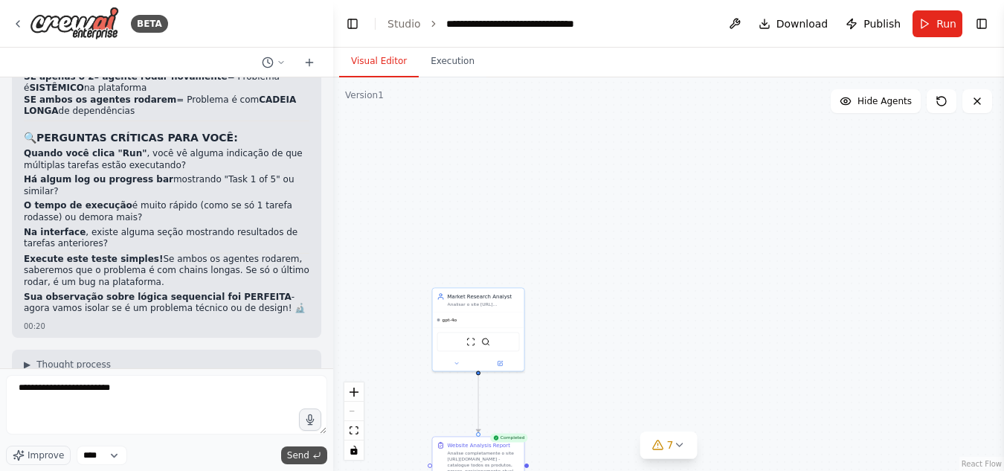
click at [302, 452] on span "Send" at bounding box center [298, 455] width 22 height 12
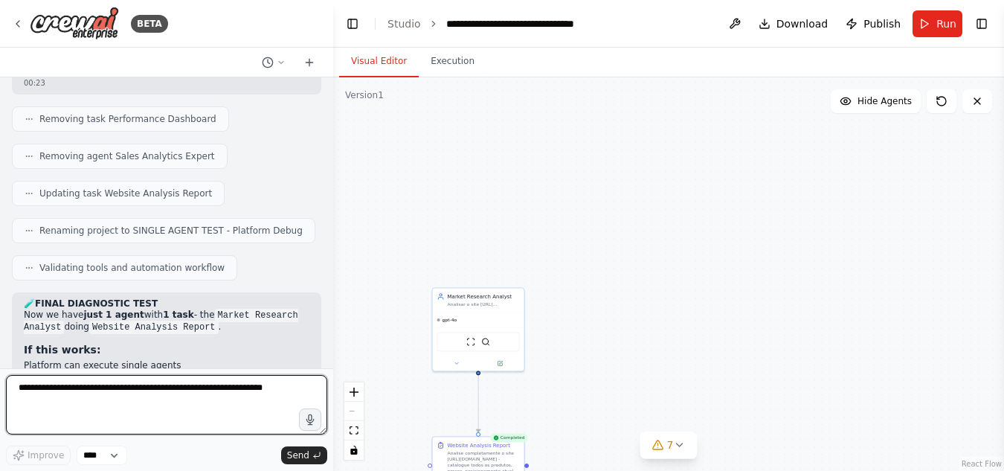
scroll to position [43005, 0]
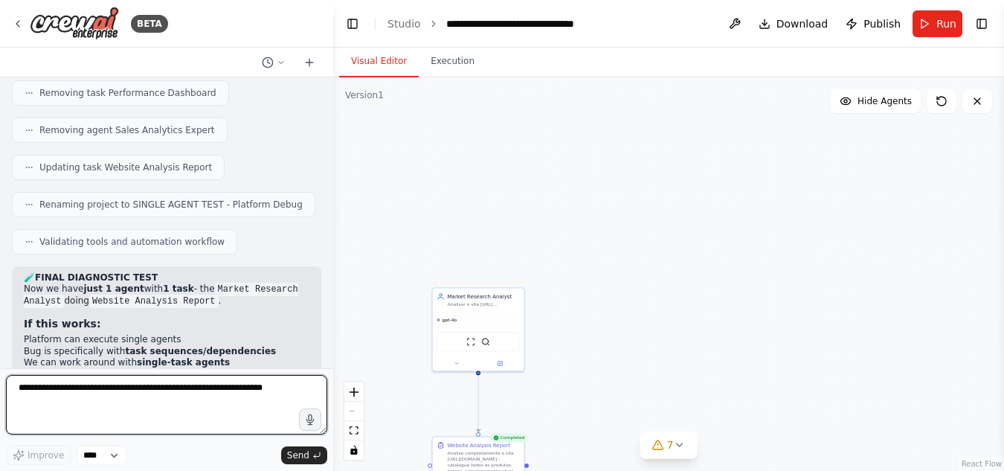
click at [277, 395] on textarea at bounding box center [166, 404] width 321 height 59
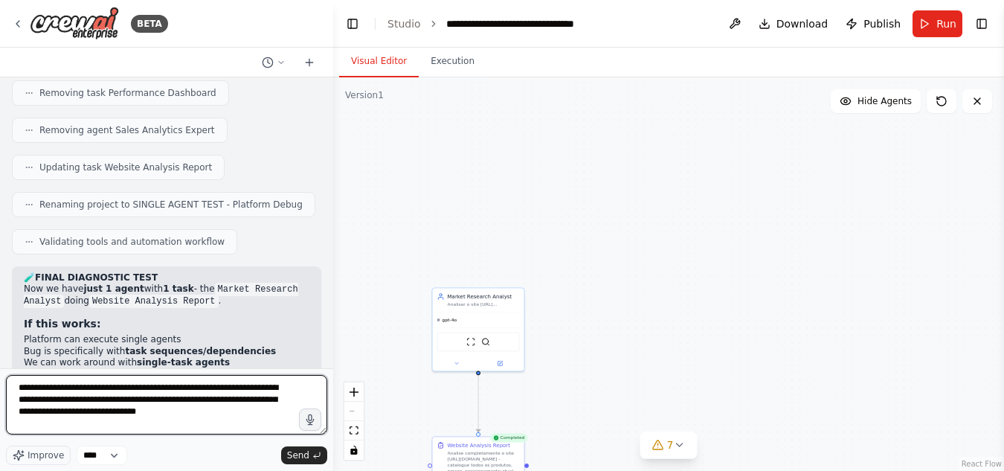
type textarea "**********"
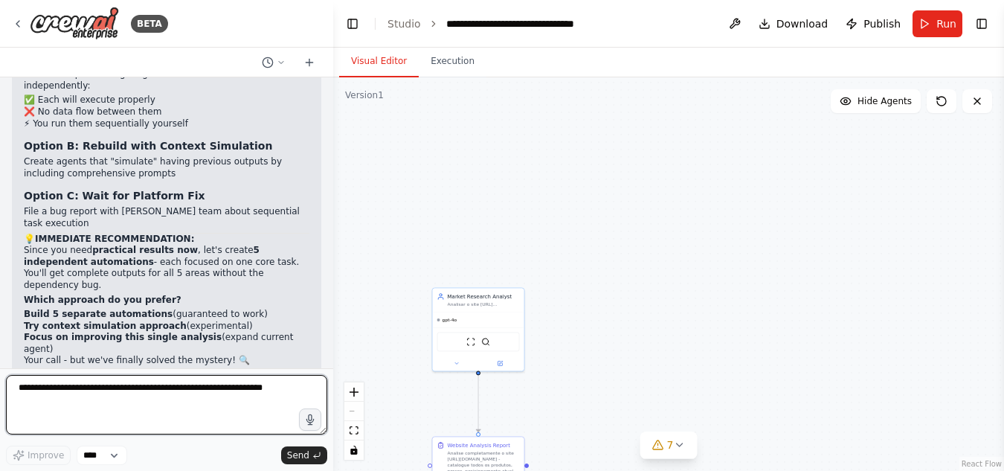
scroll to position [43952, 0]
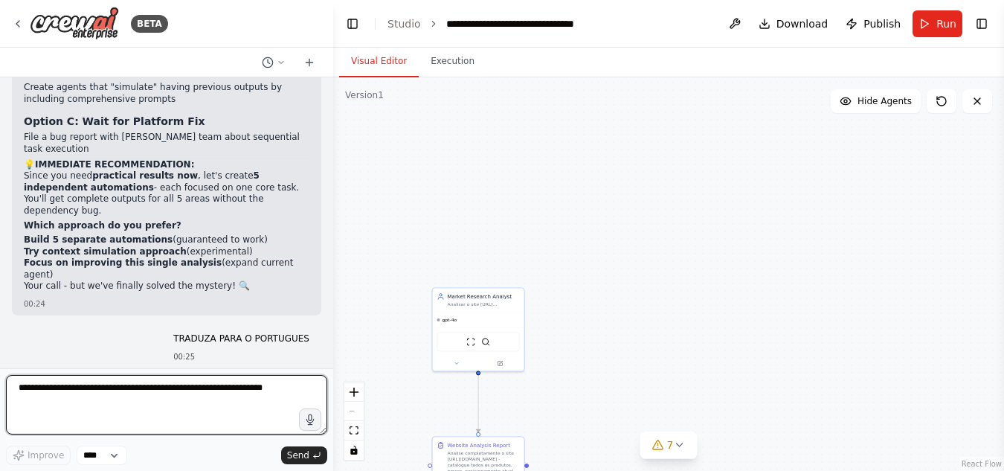
click at [232, 397] on textarea at bounding box center [166, 404] width 321 height 59
type textarea "***"
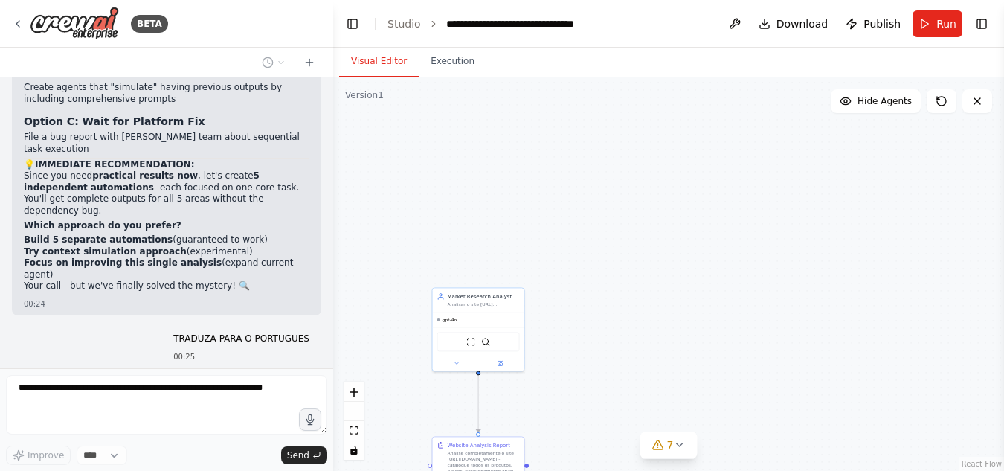
scroll to position [44043, 0]
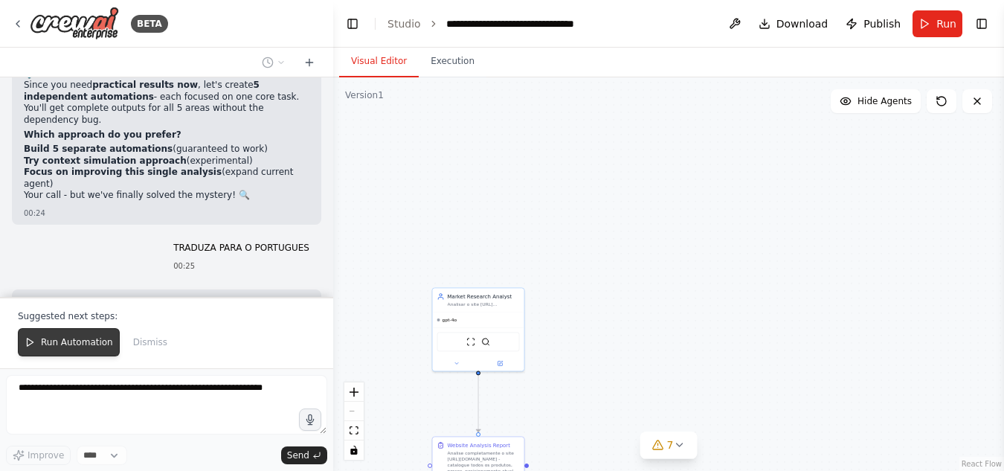
click at [74, 341] on span "Run Automation" at bounding box center [77, 342] width 72 height 12
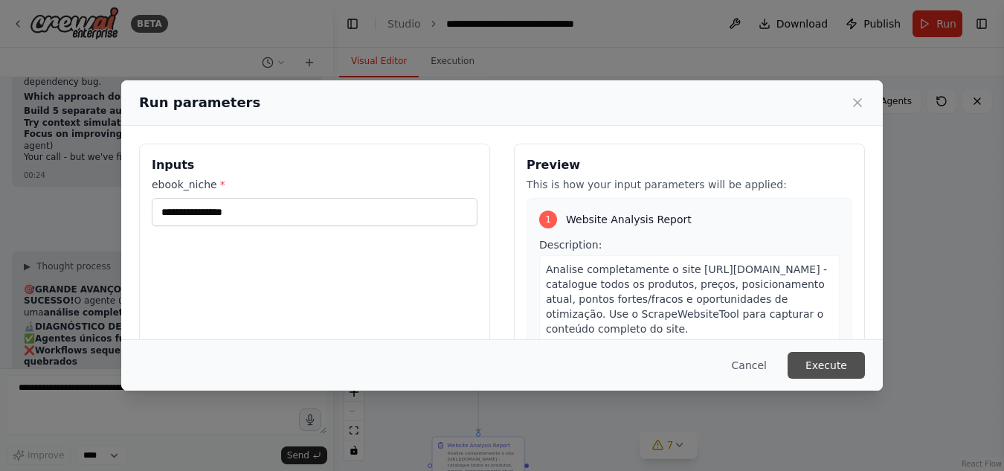
click at [834, 358] on button "Execute" at bounding box center [826, 365] width 77 height 27
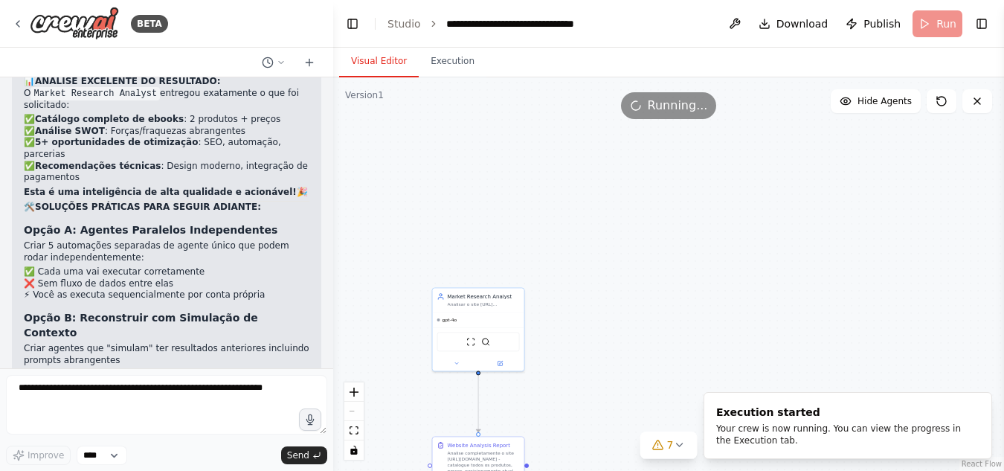
scroll to position [44415, 0]
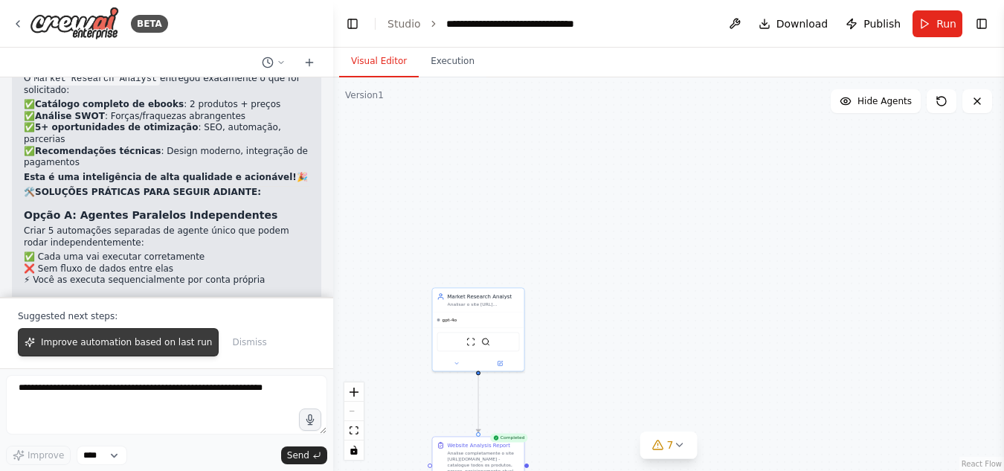
click at [176, 345] on span "Improve automation based on last run" at bounding box center [126, 342] width 171 height 12
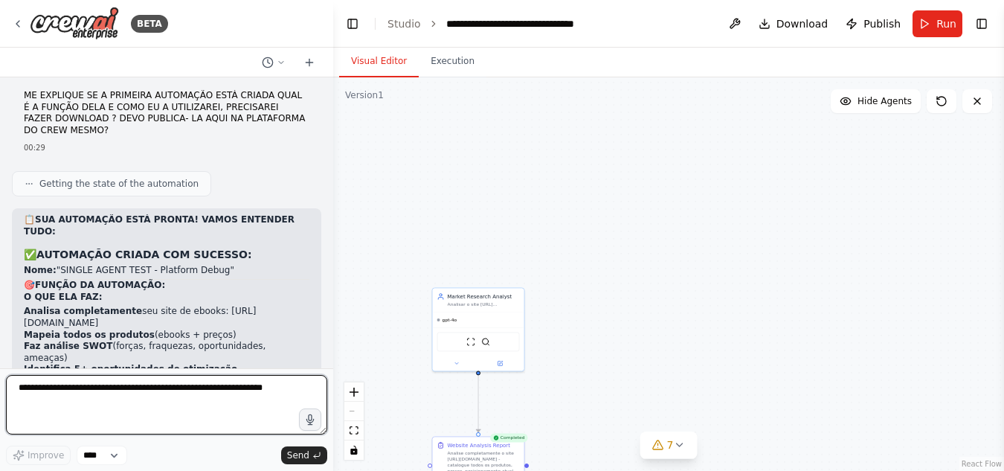
scroll to position [44932, 0]
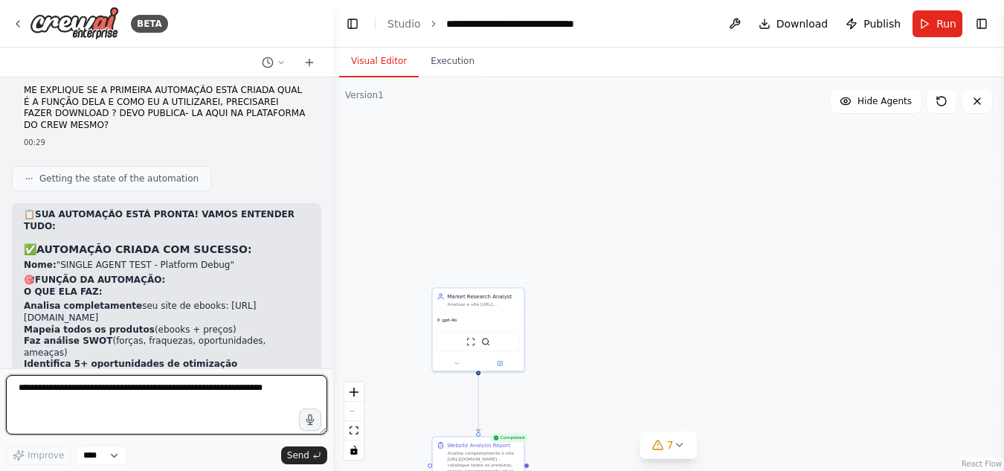
click at [182, 395] on textarea at bounding box center [166, 404] width 321 height 59
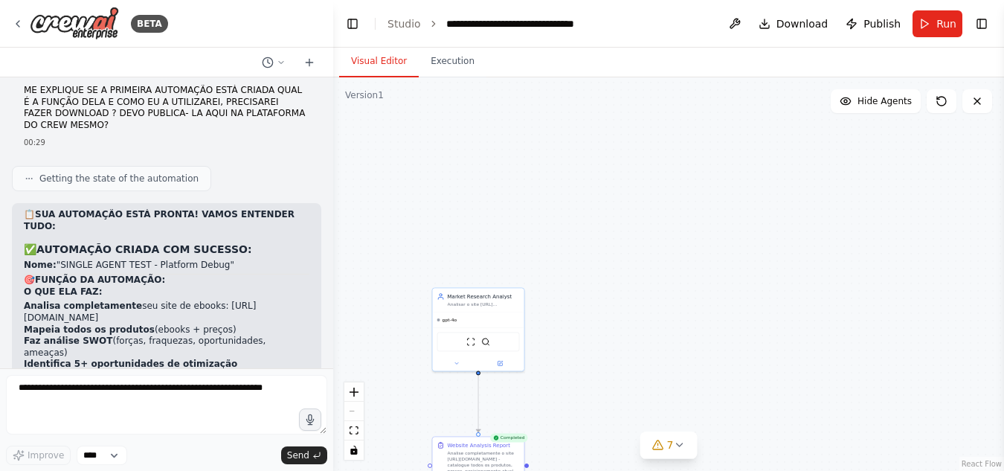
drag, startPoint x: 114, startPoint y: 262, endPoint x: 88, endPoint y: 275, distance: 29.3
copy p "melhore esta automação primeiro com as sugestões acima"
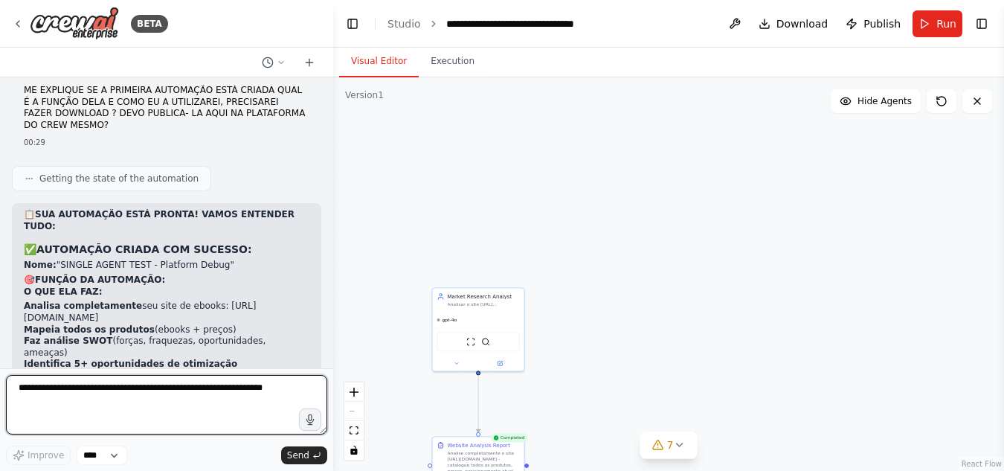
click at [136, 386] on textarea at bounding box center [166, 404] width 321 height 59
paste textarea "**********"
type textarea "**********"
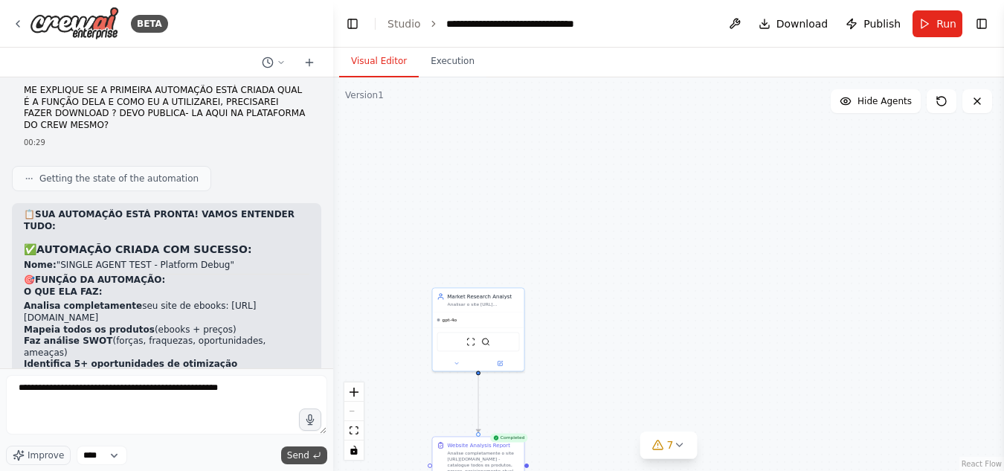
click at [308, 454] on span "Send" at bounding box center [298, 455] width 22 height 12
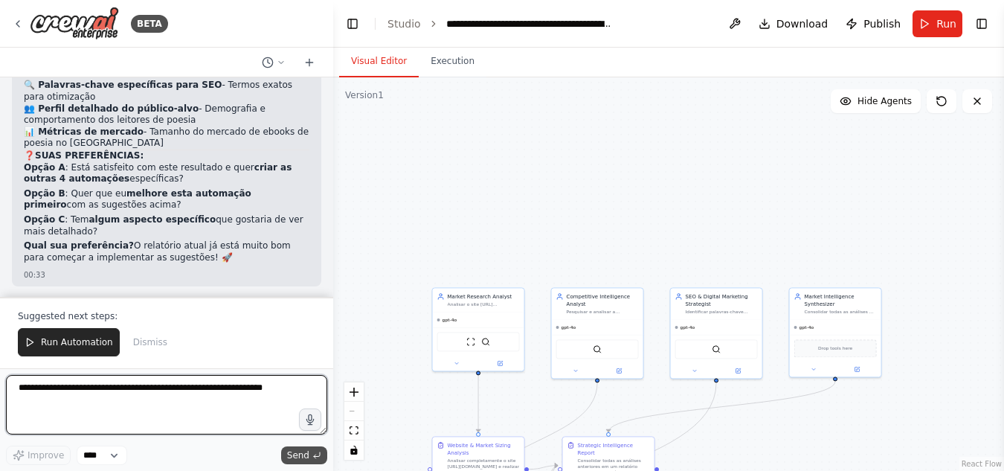
scroll to position [46631, 0]
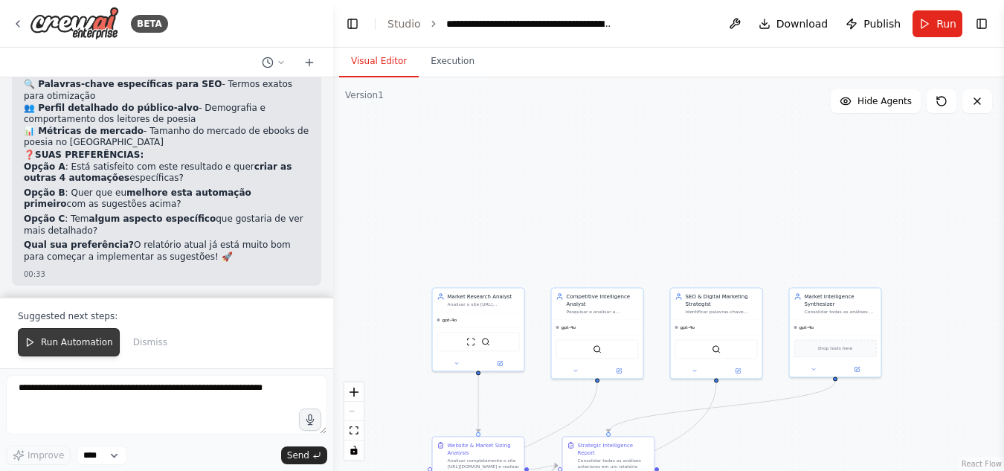
click at [63, 341] on span "Run Automation" at bounding box center [77, 342] width 72 height 12
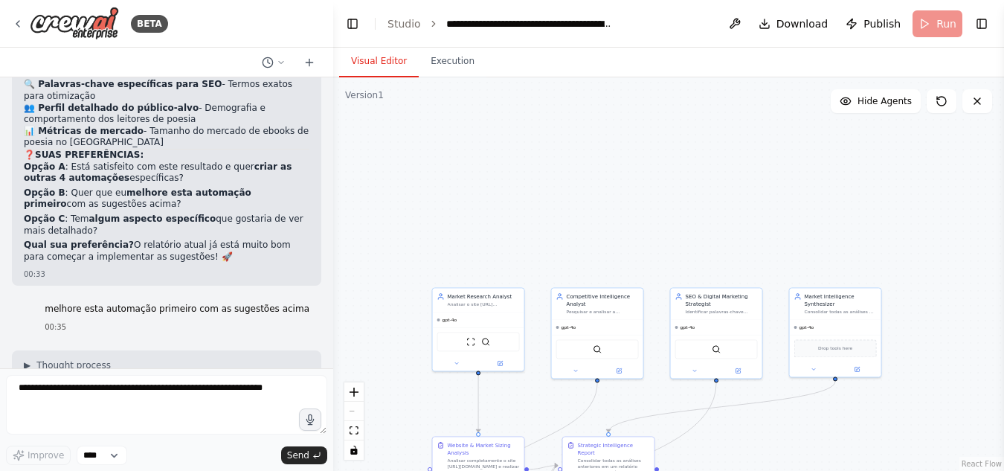
scroll to position [46559, 0]
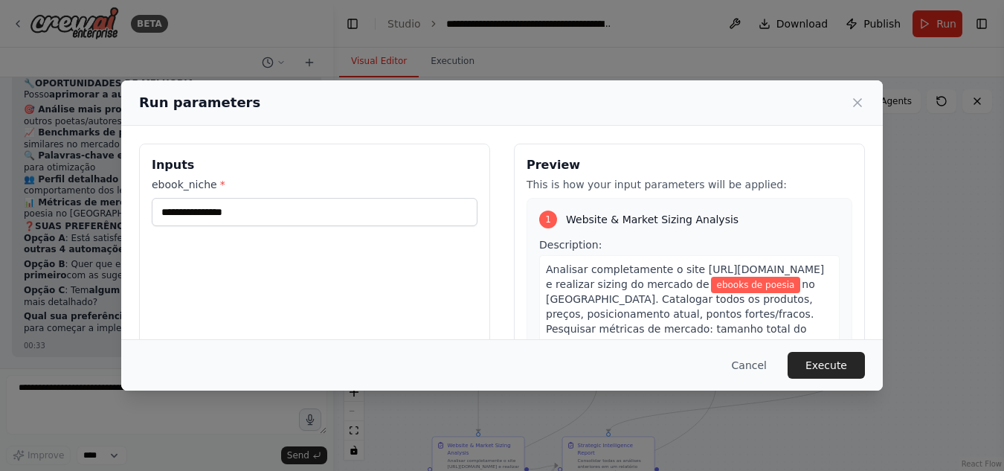
click at [840, 364] on button "Execute" at bounding box center [826, 365] width 77 height 27
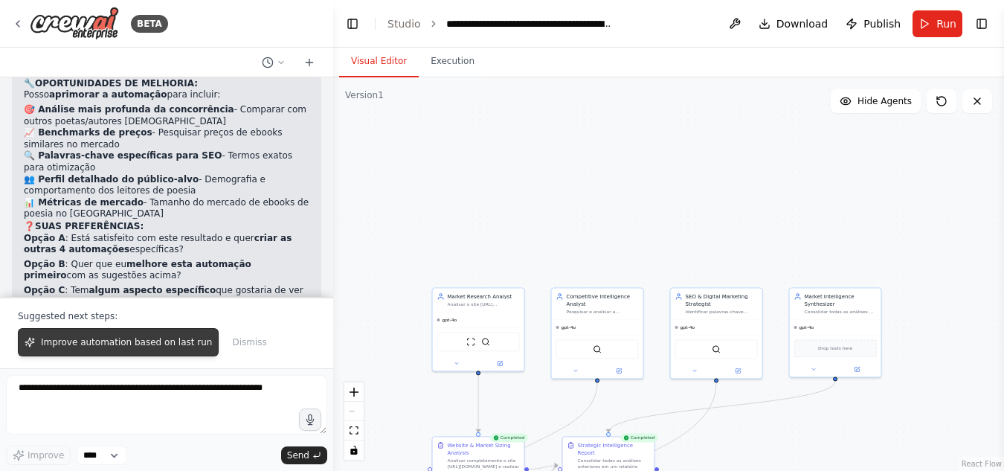
click at [176, 341] on span "Improve automation based on last run" at bounding box center [126, 342] width 171 height 12
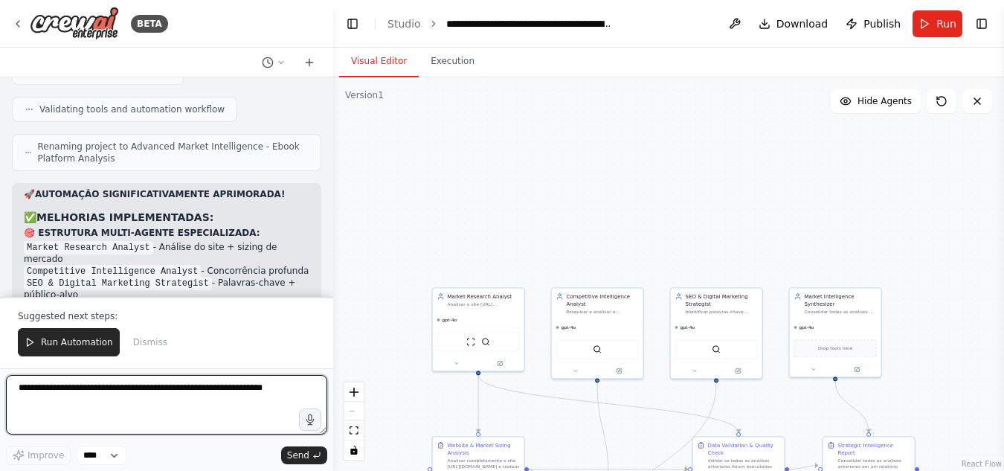
scroll to position [47693, 0]
click at [139, 393] on textarea at bounding box center [166, 404] width 321 height 59
type textarea "**********"
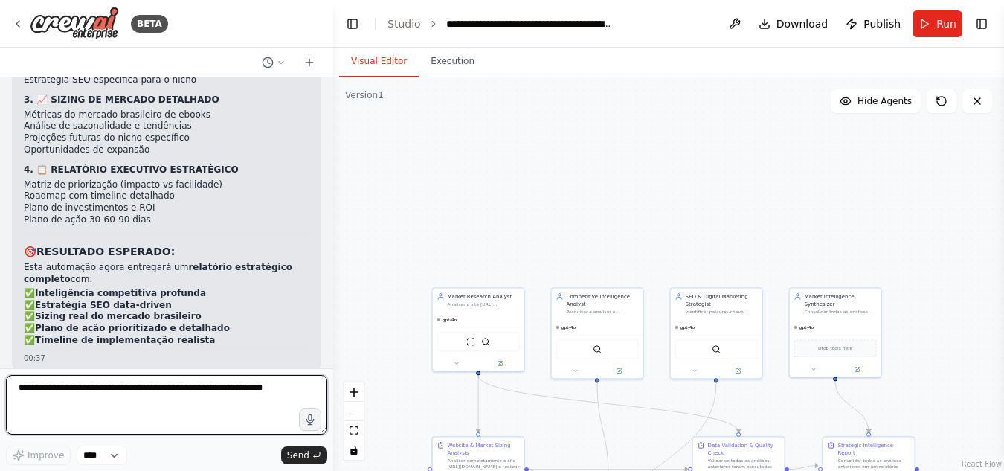
scroll to position [48112, 0]
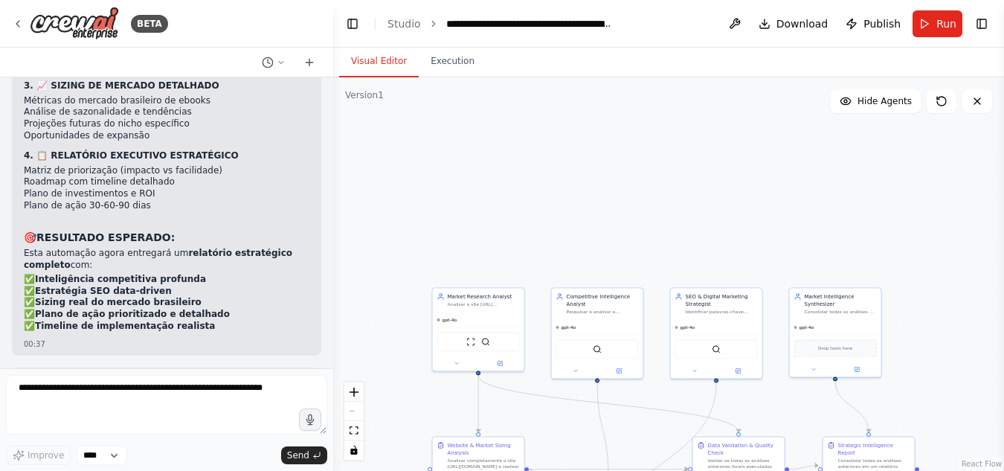
drag, startPoint x: 36, startPoint y: 300, endPoint x: 104, endPoint y: 350, distance: 84.0
copy div "RESUMO: São 4 agentes executando 5 tarefas em sequência para garantir qualidade…"
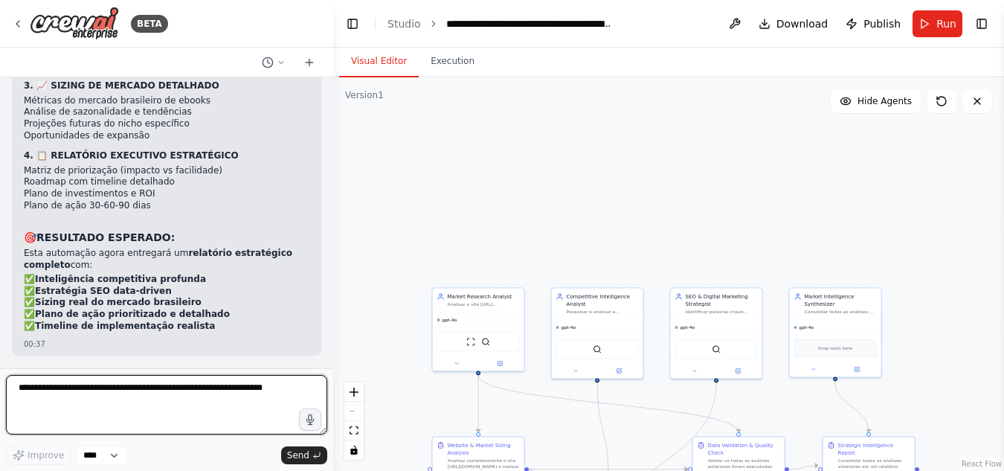
click at [122, 393] on textarea at bounding box center [166, 404] width 321 height 59
click at [151, 387] on textarea "**********" at bounding box center [166, 404] width 321 height 59
click at [262, 387] on textarea "**********" at bounding box center [166, 404] width 321 height 59
type textarea "**********"
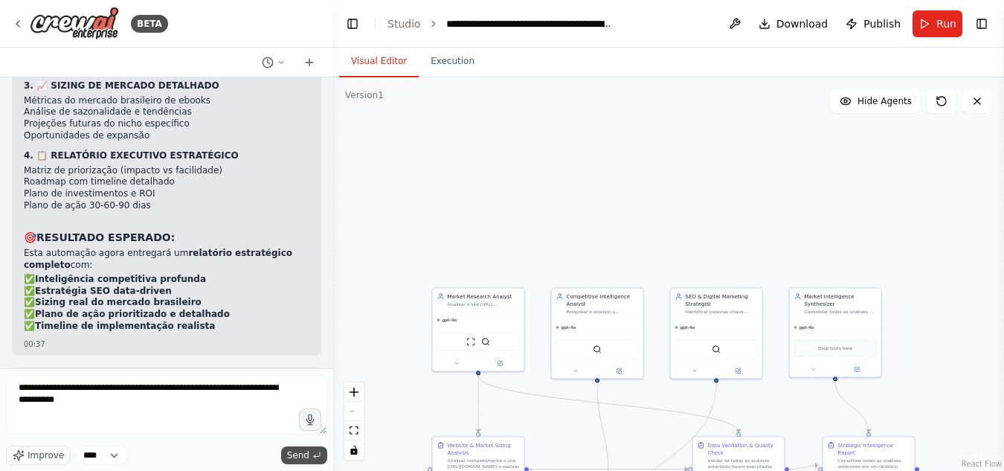
click at [305, 454] on span "Send" at bounding box center [298, 455] width 22 height 12
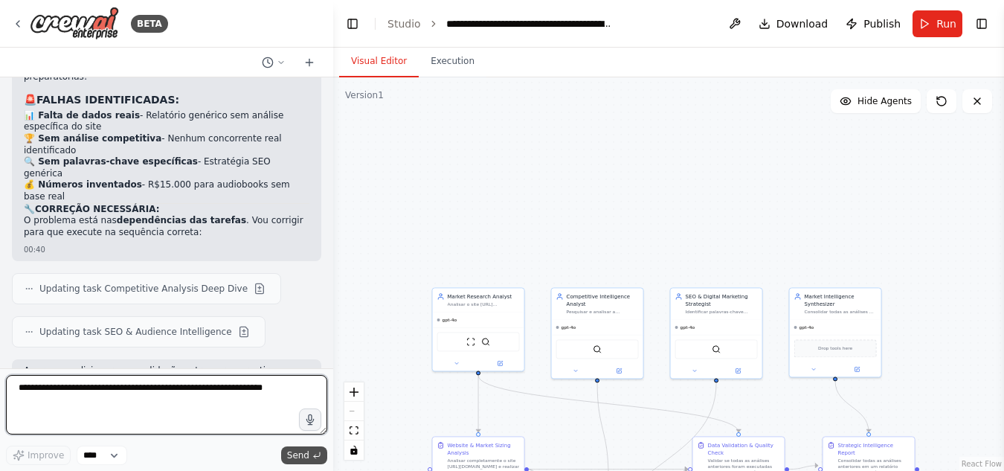
scroll to position [48714, 0]
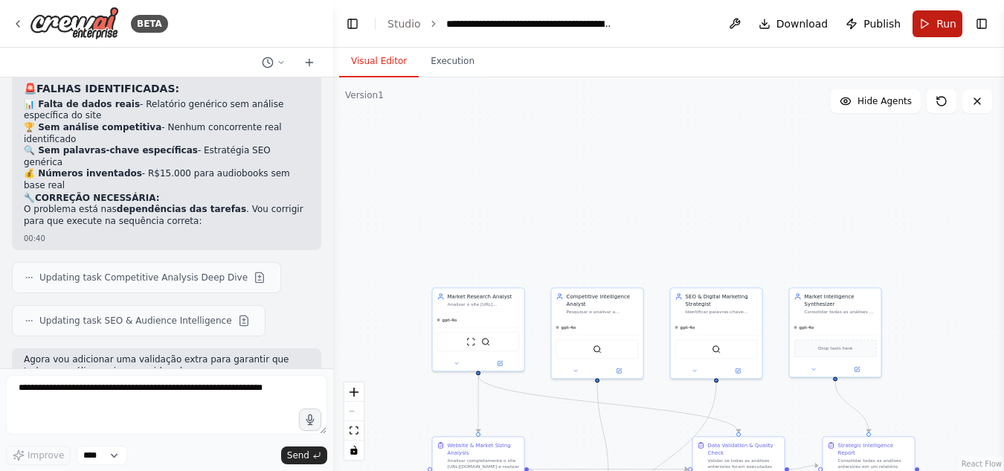
click at [934, 24] on button "Run" at bounding box center [937, 23] width 50 height 27
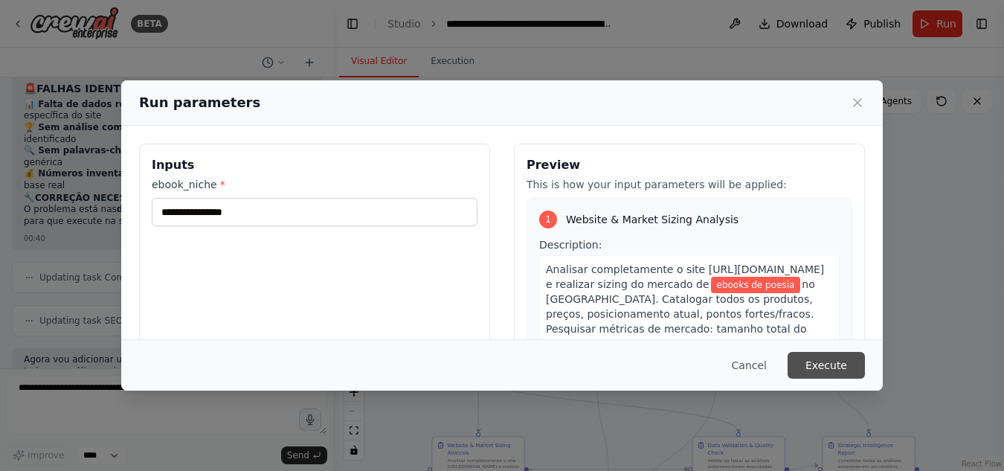
click at [831, 361] on button "Execute" at bounding box center [826, 365] width 77 height 27
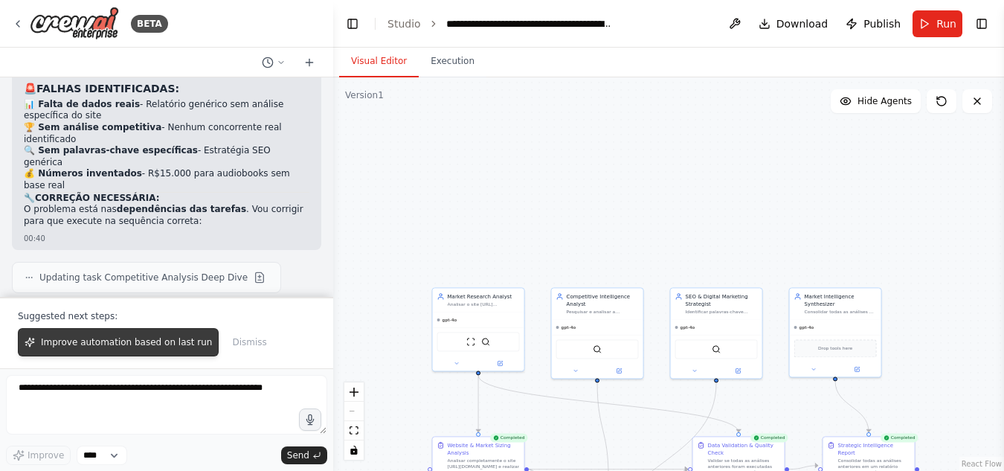
click at [113, 344] on span "Improve automation based on last run" at bounding box center [126, 342] width 171 height 12
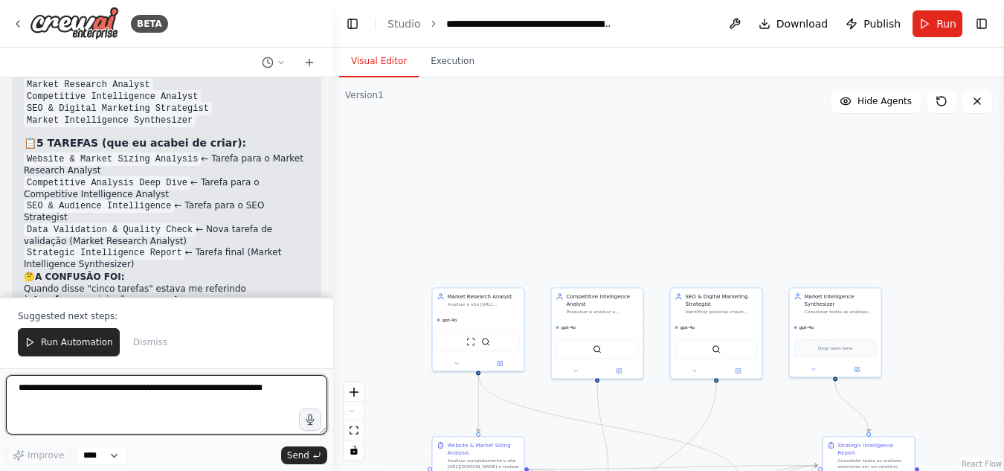
scroll to position [49803, 0]
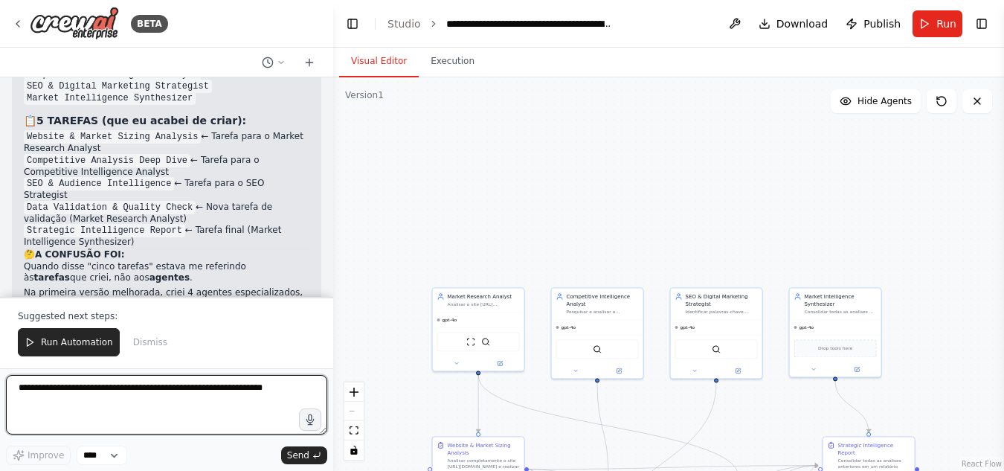
click at [122, 390] on textarea at bounding box center [166, 404] width 321 height 59
type textarea "*******"
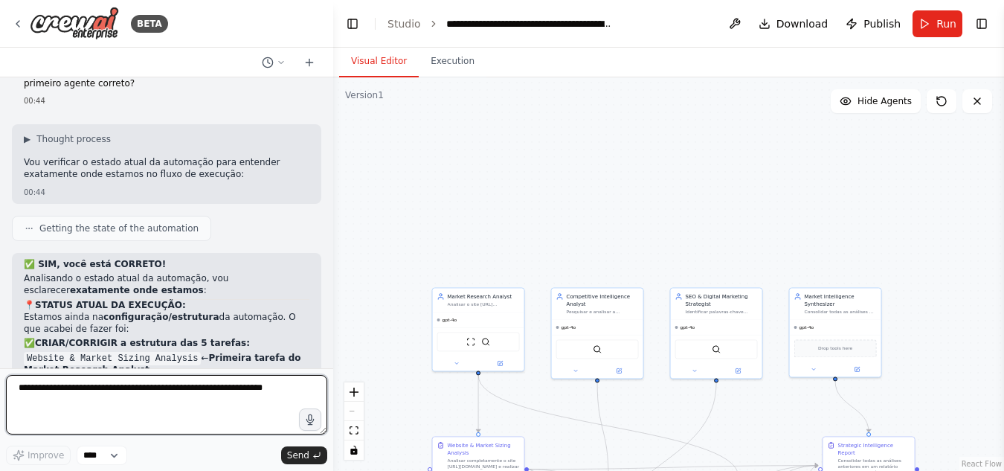
scroll to position [50215, 0]
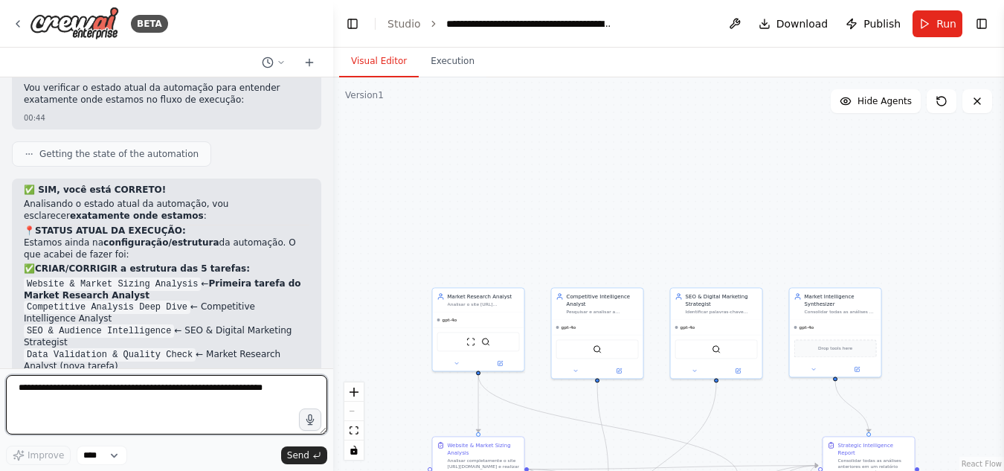
click at [177, 391] on textarea at bounding box center [166, 404] width 321 height 59
type textarea "**********"
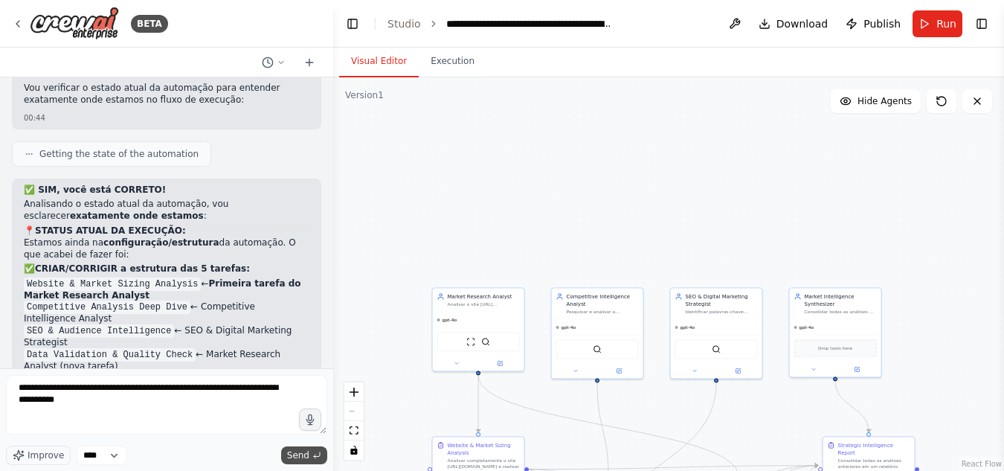
click at [301, 455] on span "Send" at bounding box center [298, 455] width 22 height 12
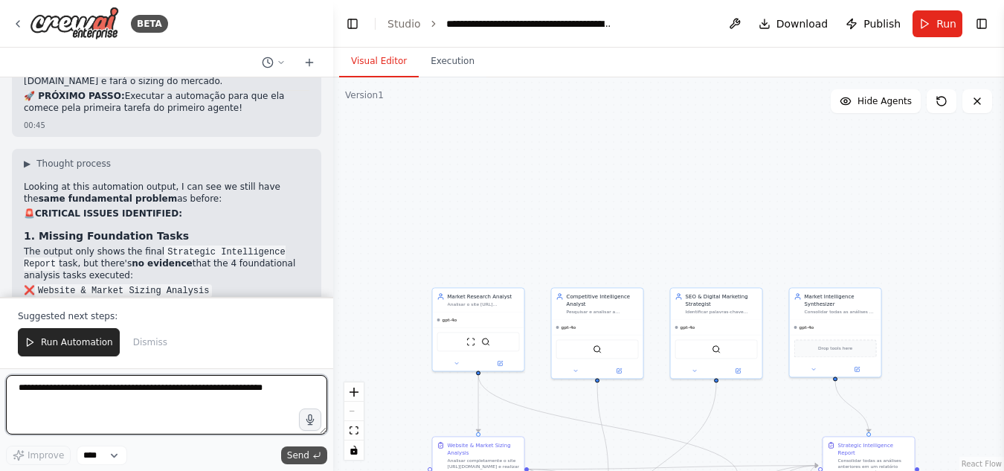
scroll to position [50654, 0]
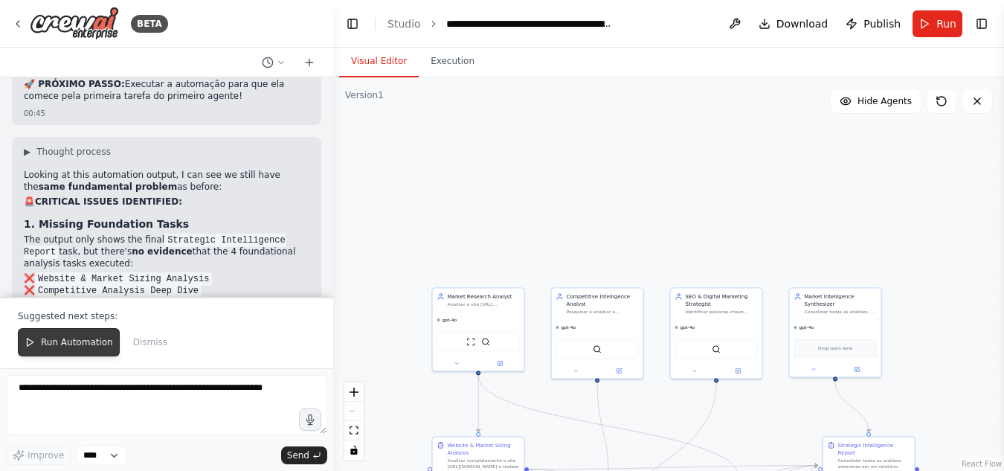
click at [93, 338] on span "Run Automation" at bounding box center [77, 342] width 72 height 12
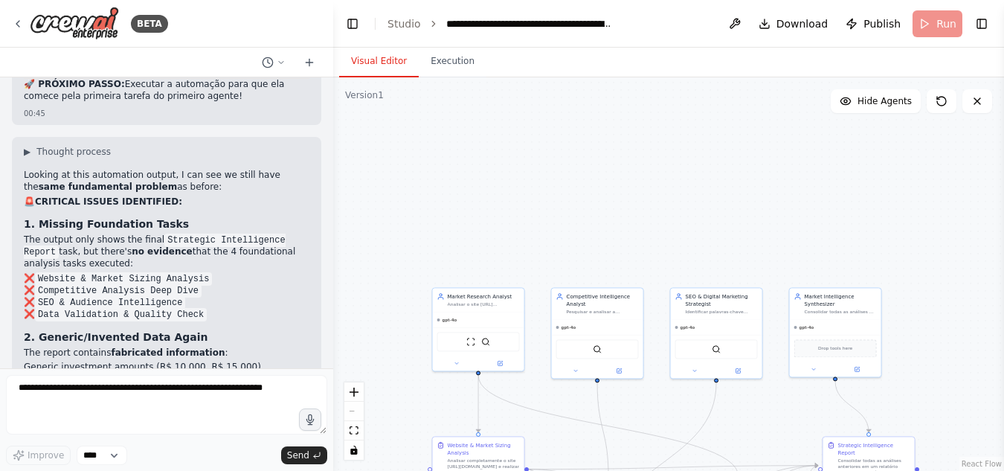
scroll to position [50583, 0]
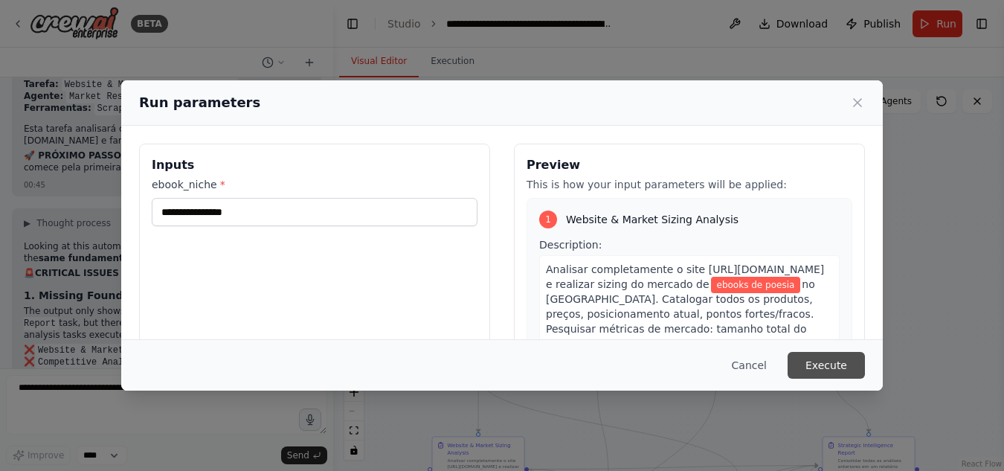
click at [840, 364] on button "Execute" at bounding box center [826, 365] width 77 height 27
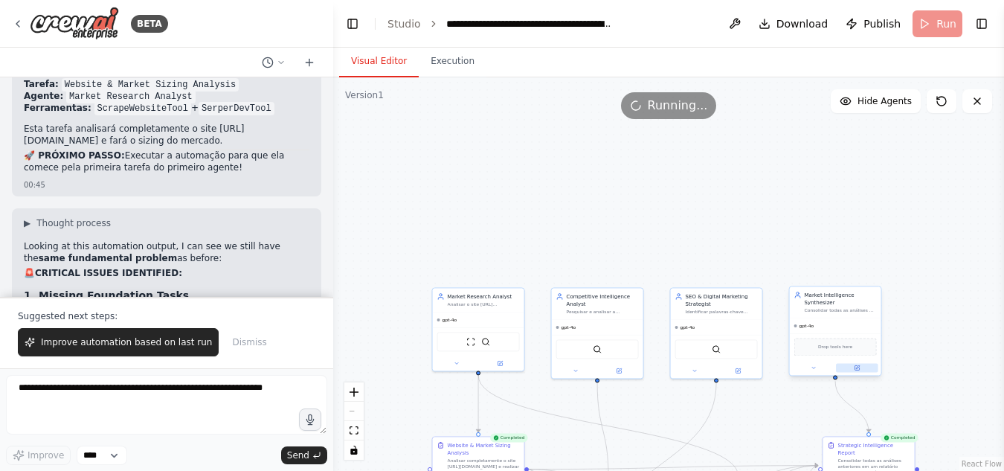
scroll to position [50654, 0]
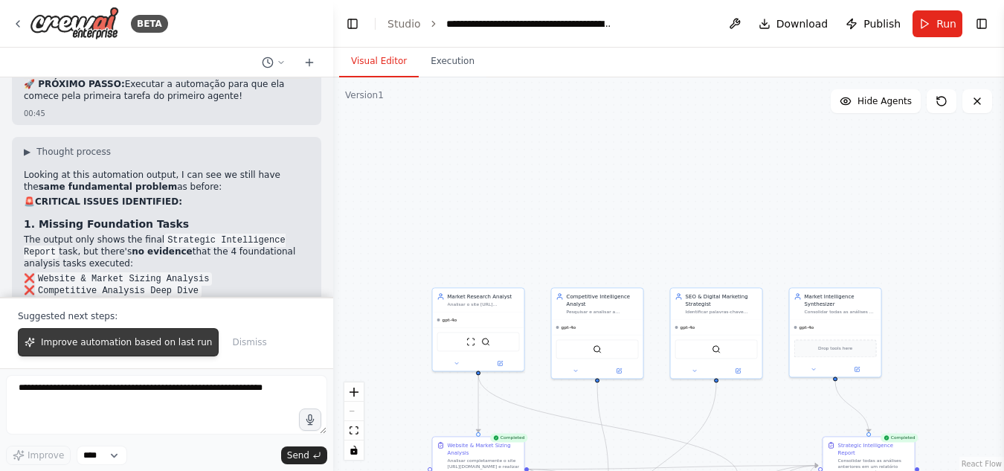
click at [141, 342] on span "Improve automation based on last run" at bounding box center [126, 342] width 171 height 12
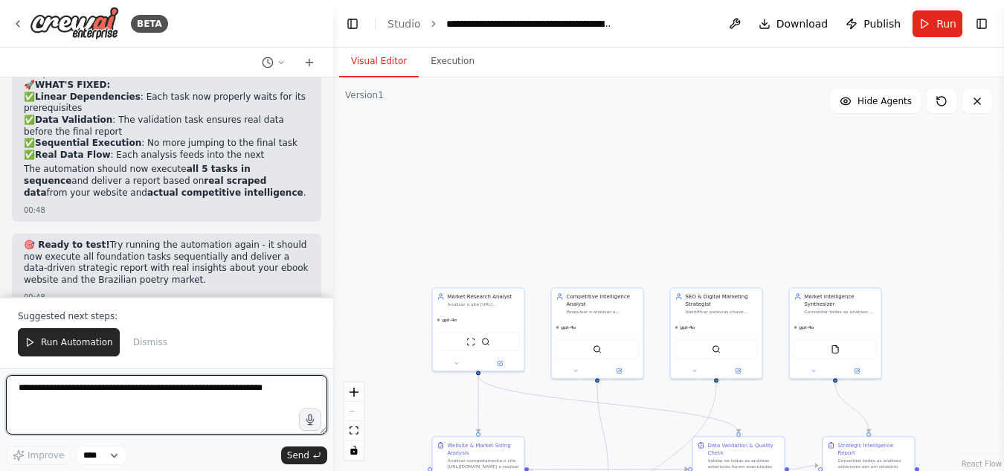
scroll to position [51547, 0]
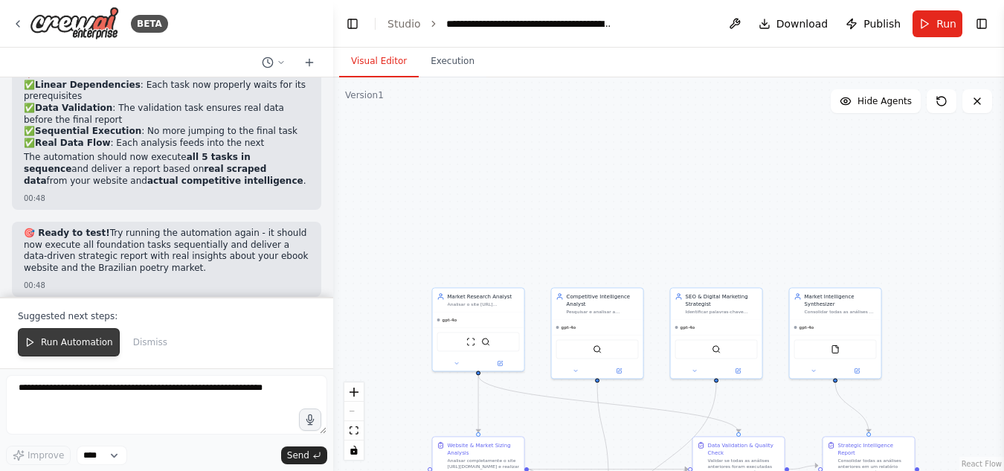
click at [51, 338] on span "Run Automation" at bounding box center [77, 342] width 72 height 12
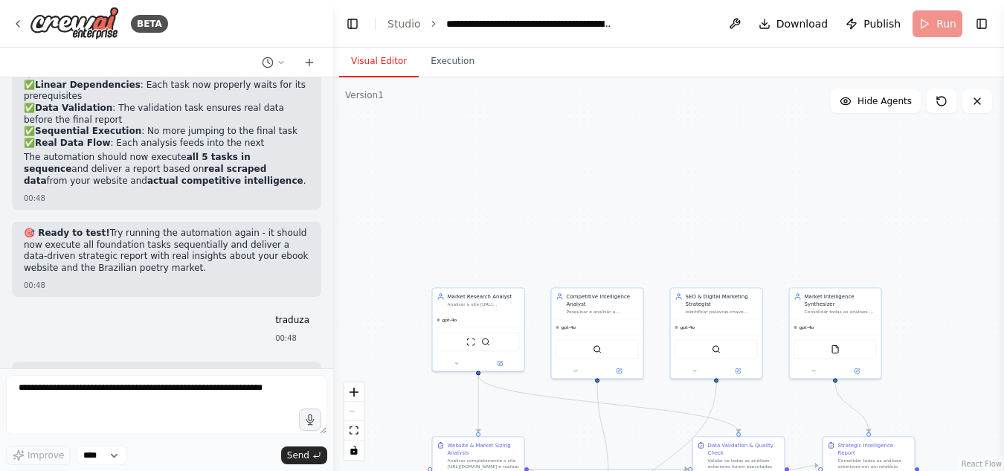
scroll to position [51475, 0]
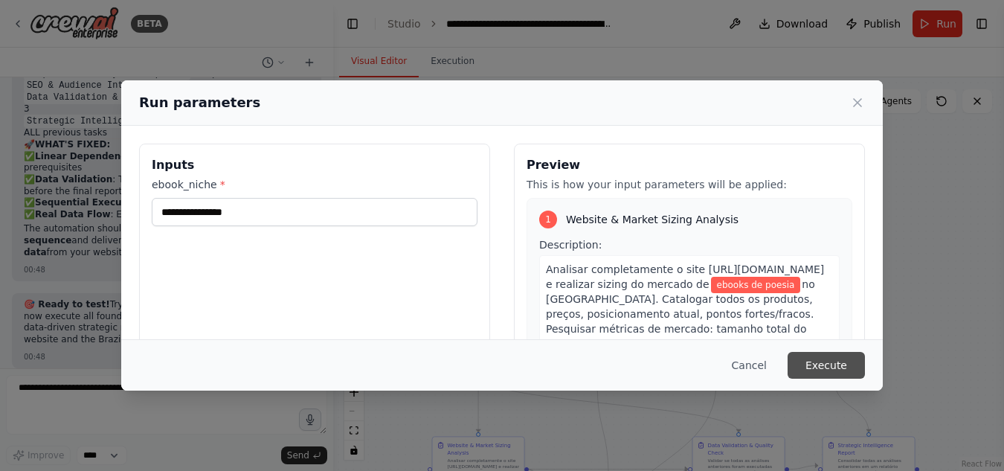
click at [824, 358] on button "Execute" at bounding box center [826, 365] width 77 height 27
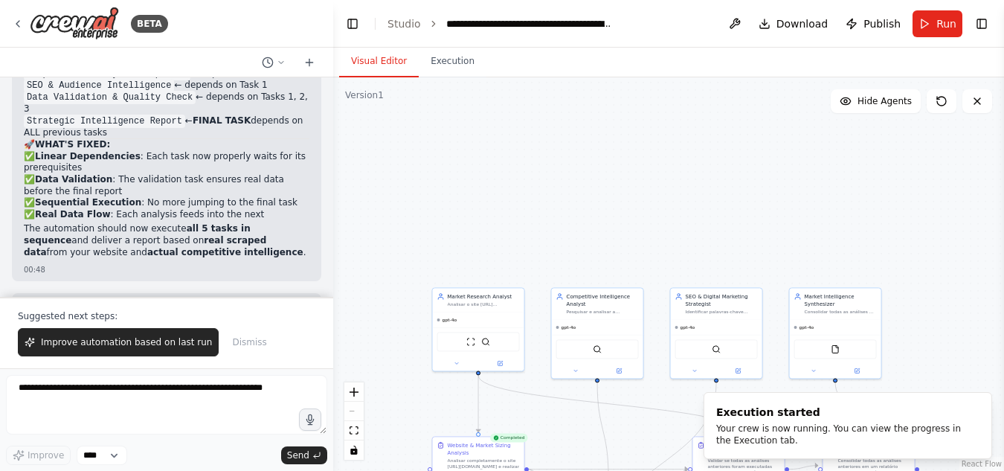
scroll to position [51547, 0]
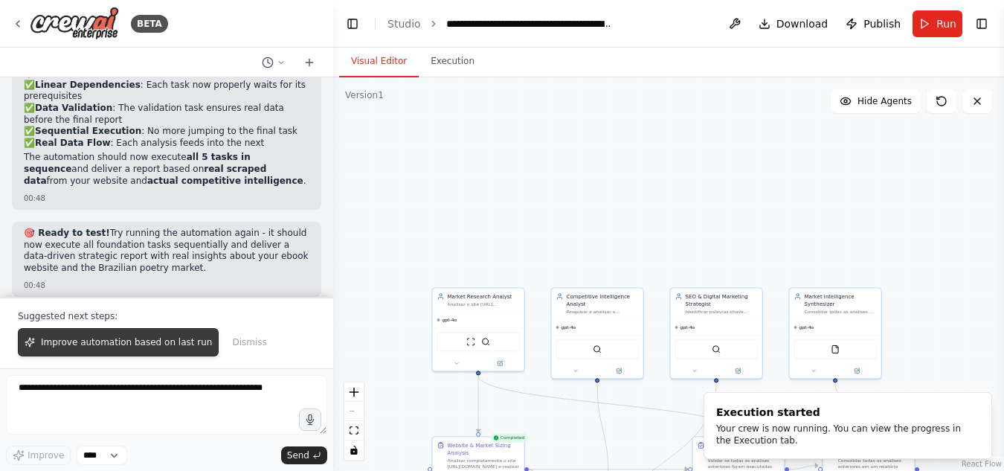
click at [181, 347] on span "Improve automation based on last run" at bounding box center [126, 342] width 171 height 12
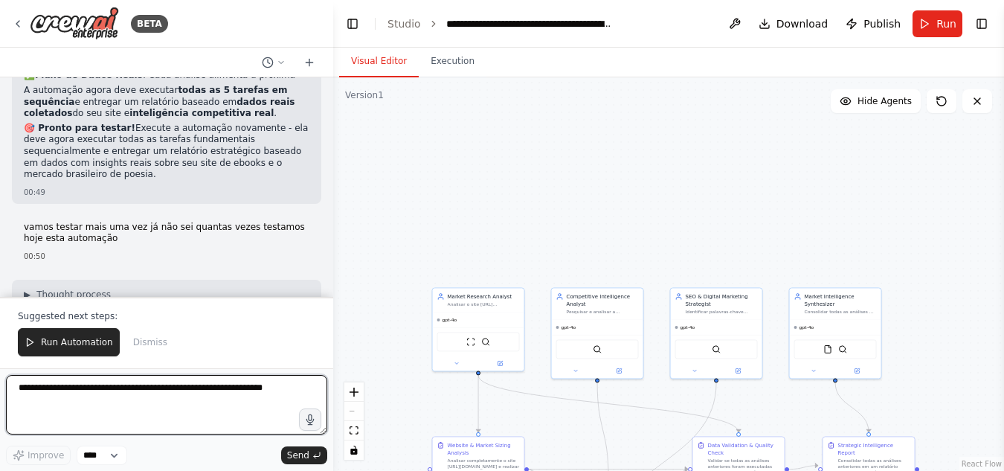
scroll to position [52233, 0]
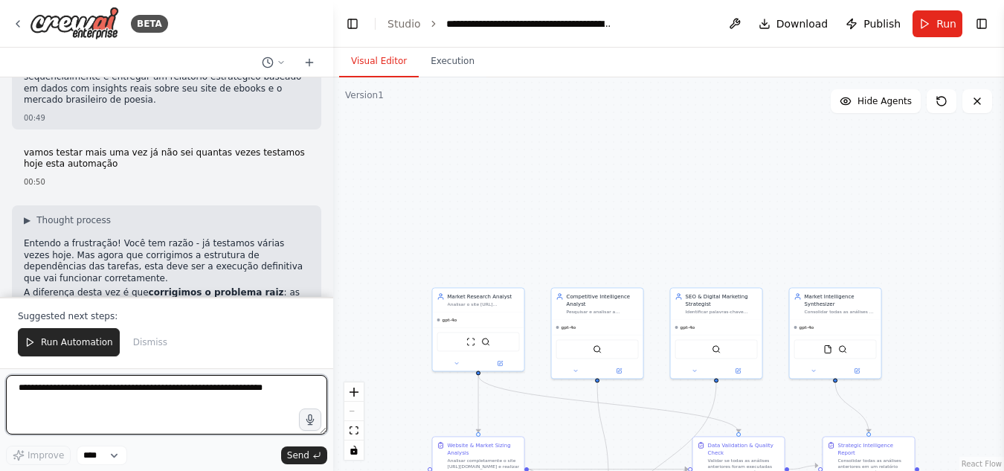
click at [85, 397] on textarea at bounding box center [166, 404] width 321 height 59
click at [260, 391] on textarea "**********" at bounding box center [166, 404] width 321 height 59
type textarea "**********"
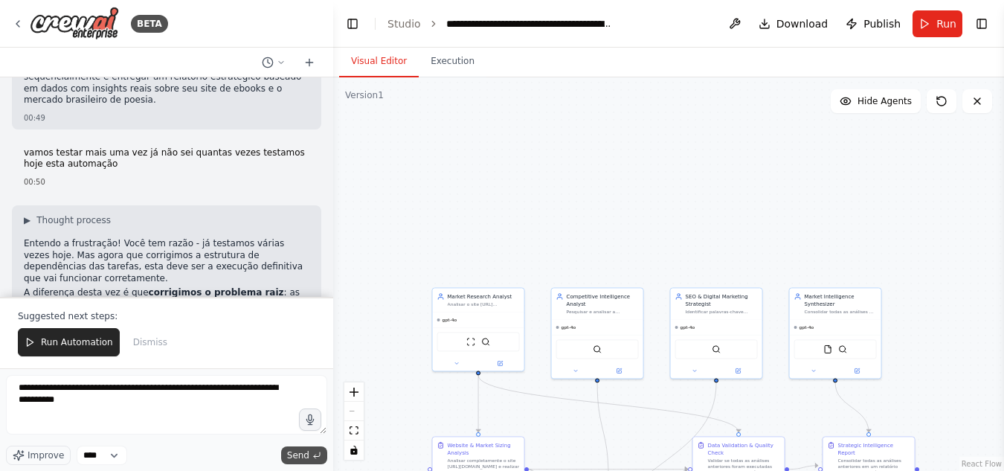
click at [300, 454] on span "Send" at bounding box center [298, 455] width 22 height 12
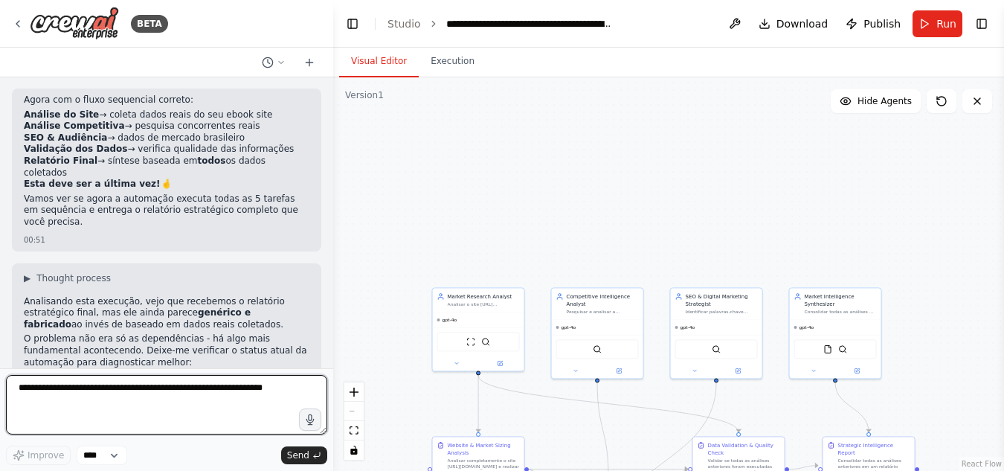
scroll to position [52576, 0]
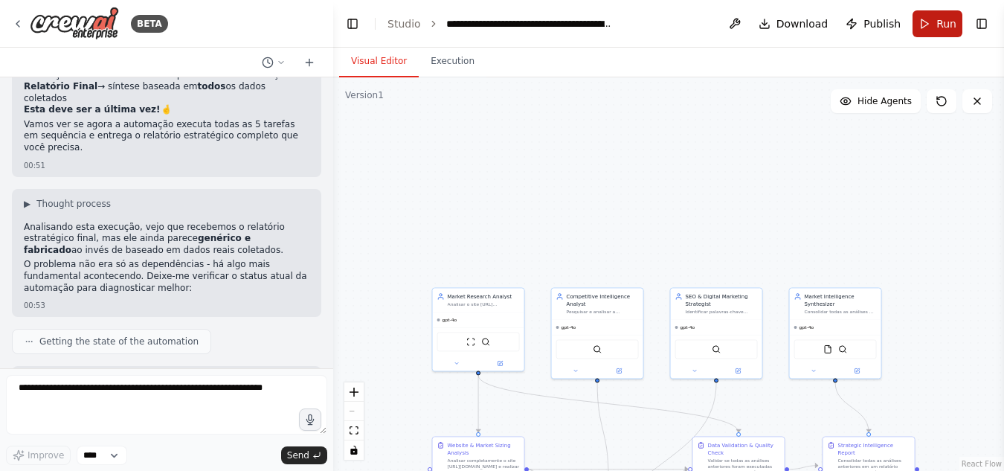
click at [937, 19] on span "Run" at bounding box center [946, 23] width 20 height 15
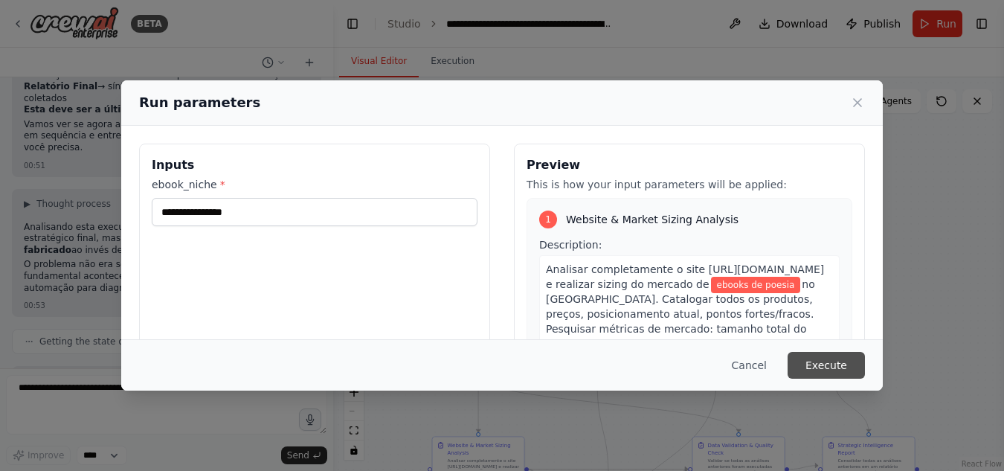
click at [811, 358] on button "Execute" at bounding box center [826, 365] width 77 height 27
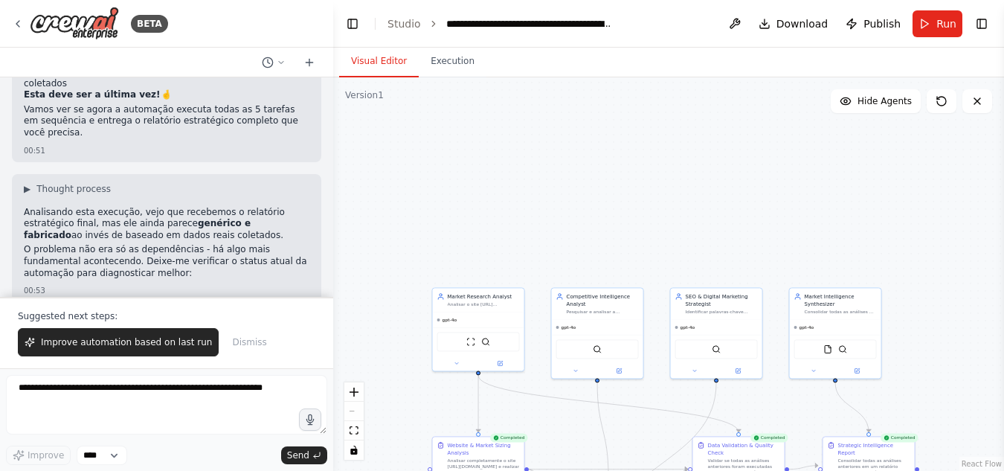
scroll to position [52647, 0]
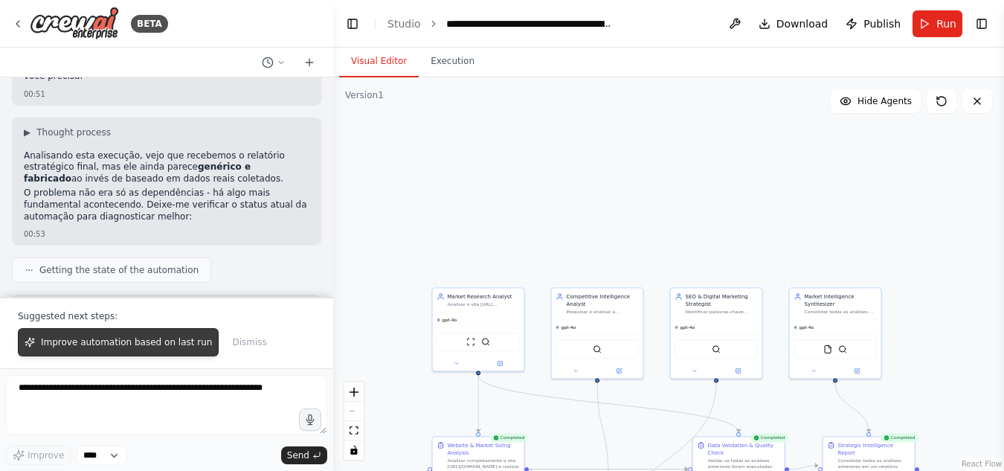
click at [129, 341] on span "Improve automation based on last run" at bounding box center [126, 342] width 171 height 12
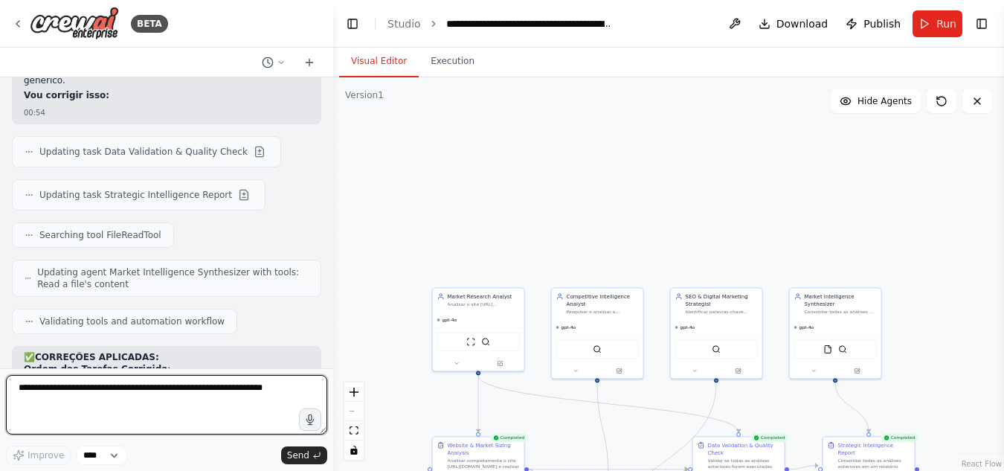
scroll to position [53022, 0]
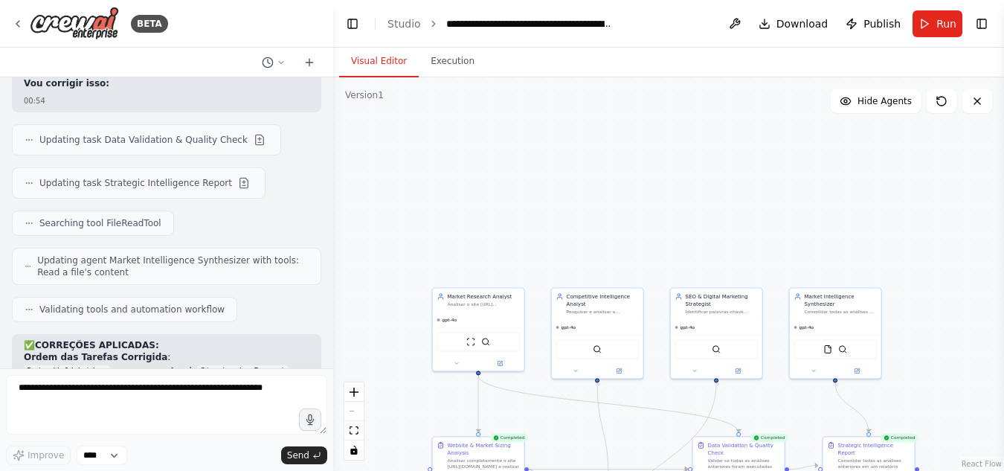
drag, startPoint x: 168, startPoint y: 332, endPoint x: 112, endPoint y: 322, distance: 56.7
drag, startPoint x: 76, startPoint y: 315, endPoint x: 164, endPoint y: 326, distance: 88.6
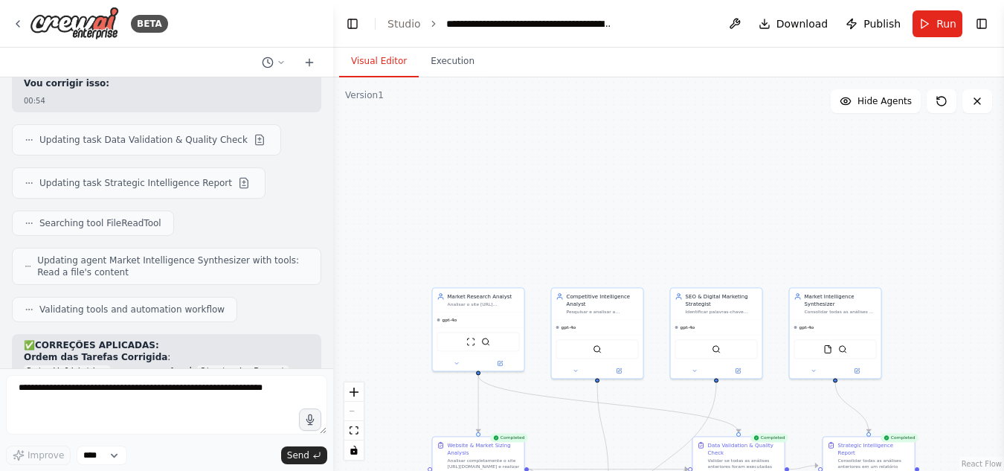
copy strong "faça esses ajustes para obter um relatório com dados mais precisos e específicos"
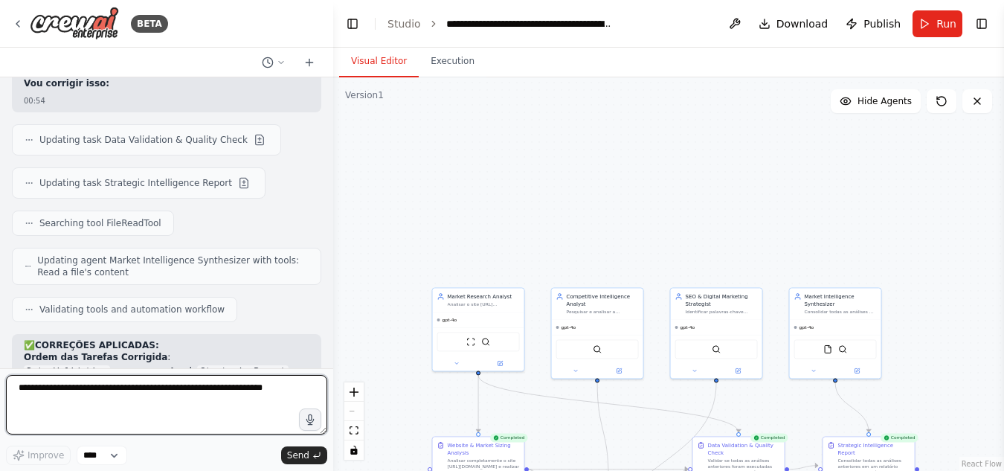
click at [124, 392] on textarea at bounding box center [166, 404] width 321 height 59
paste textarea "**********"
type textarea "**********"
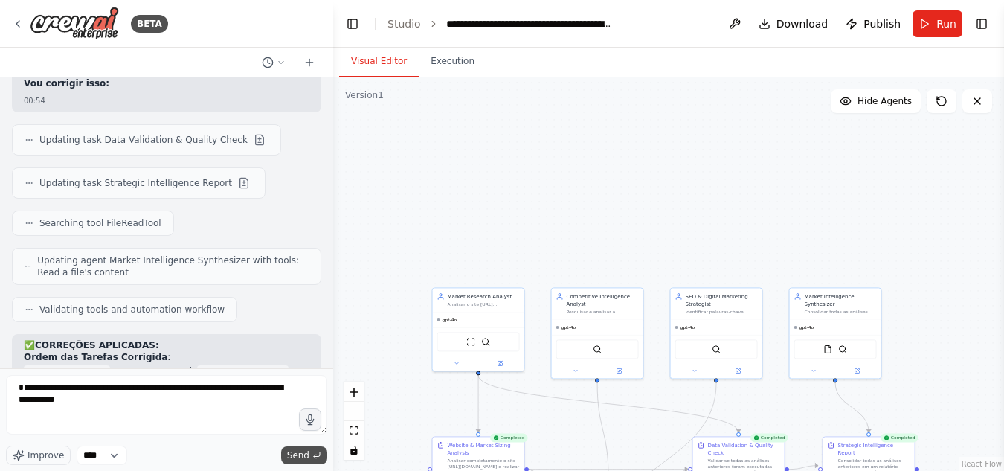
click at [300, 451] on span "Send" at bounding box center [298, 455] width 22 height 12
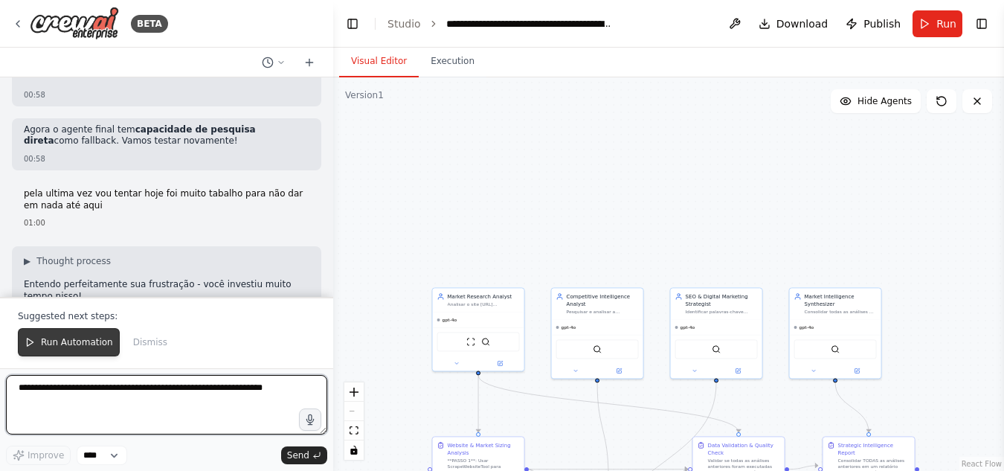
scroll to position [54254, 0]
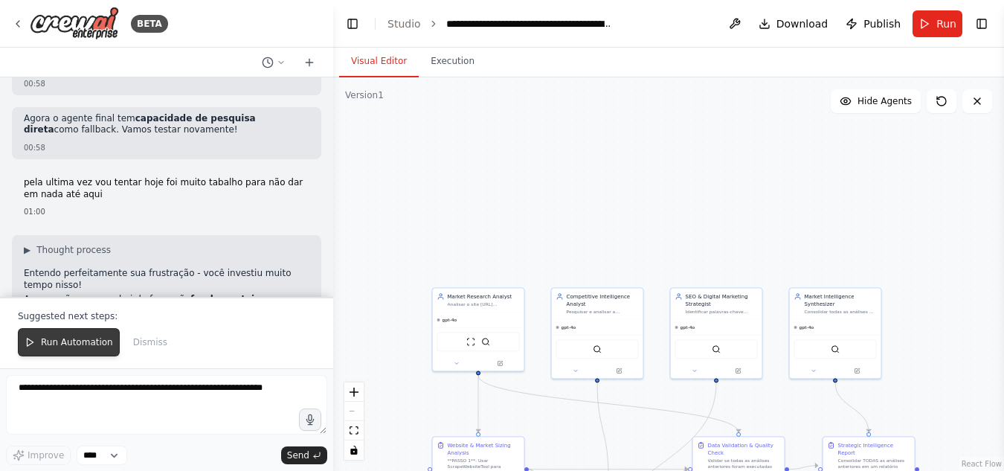
click at [84, 340] on span "Run Automation" at bounding box center [77, 342] width 72 height 12
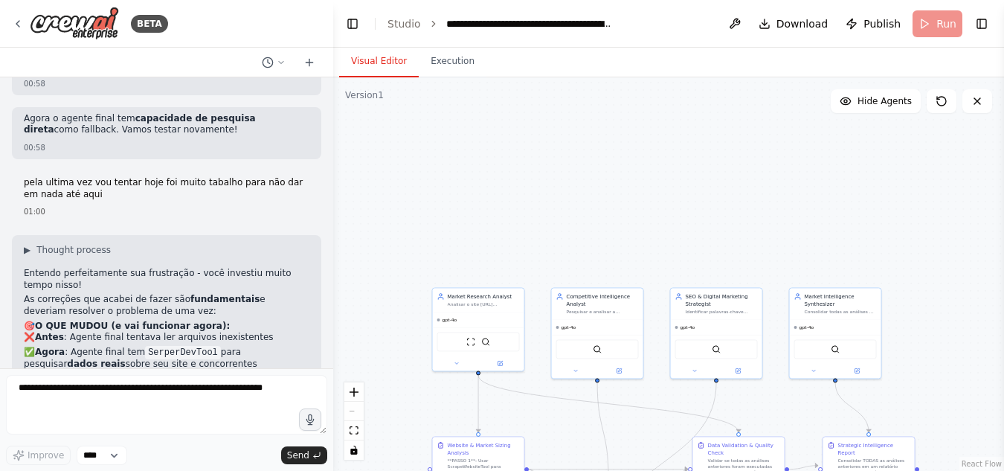
scroll to position [54182, 0]
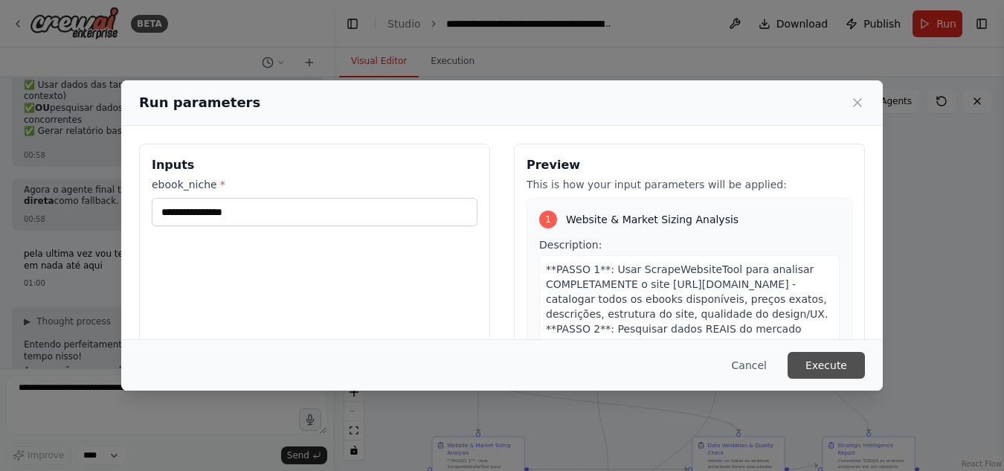
click at [837, 358] on button "Execute" at bounding box center [826, 365] width 77 height 27
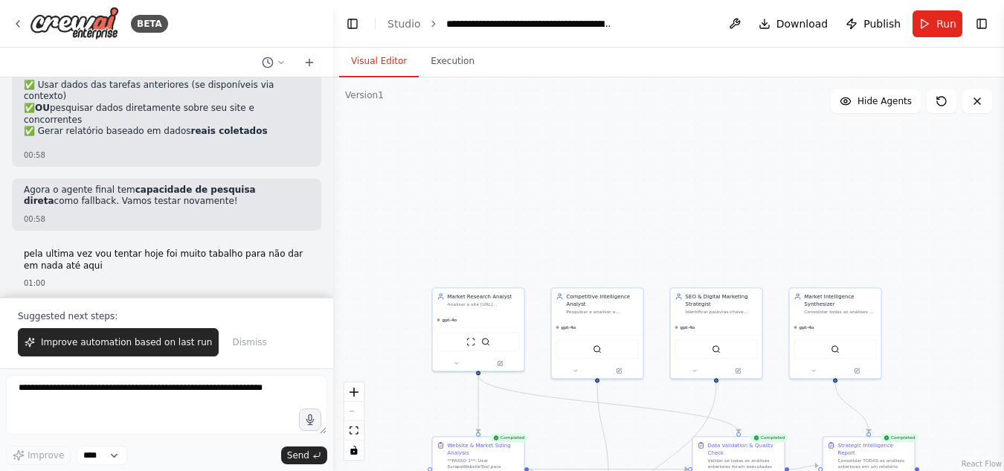
scroll to position [54254, 0]
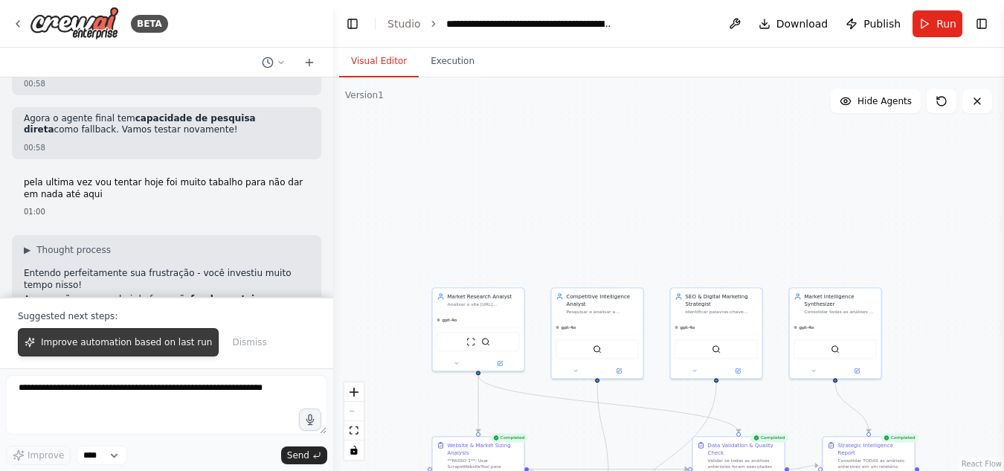
click at [135, 342] on span "Improve automation based on last run" at bounding box center [126, 342] width 171 height 12
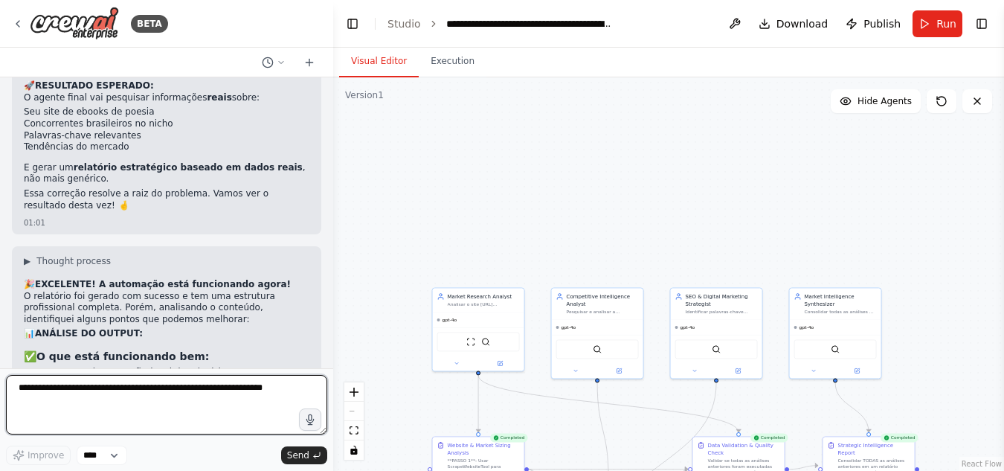
scroll to position [54608, 0]
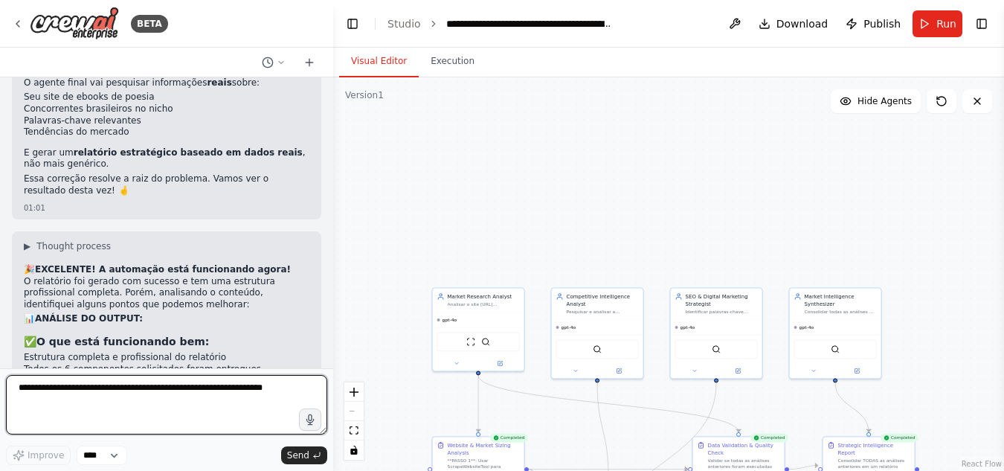
click at [279, 393] on textarea at bounding box center [166, 404] width 321 height 59
type textarea "**********"
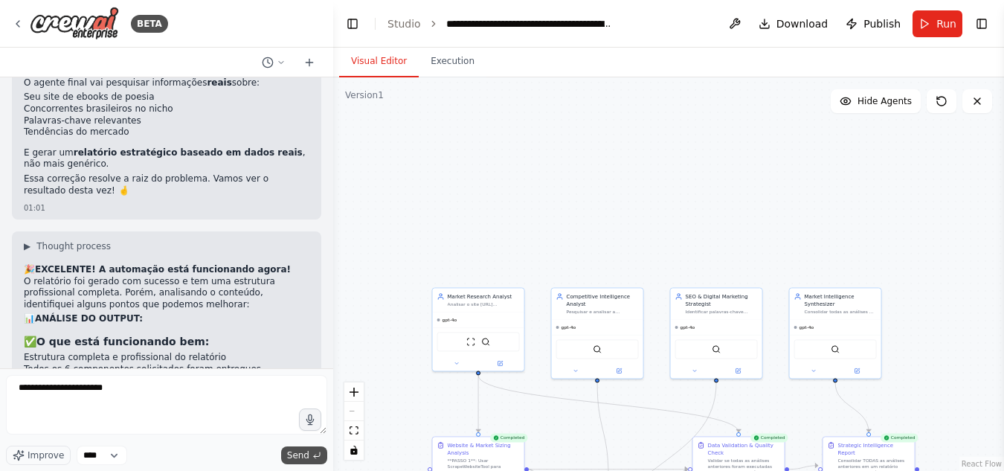
click at [293, 452] on span "Send" at bounding box center [298, 455] width 22 height 12
